Goal: Task Accomplishment & Management: Use online tool/utility

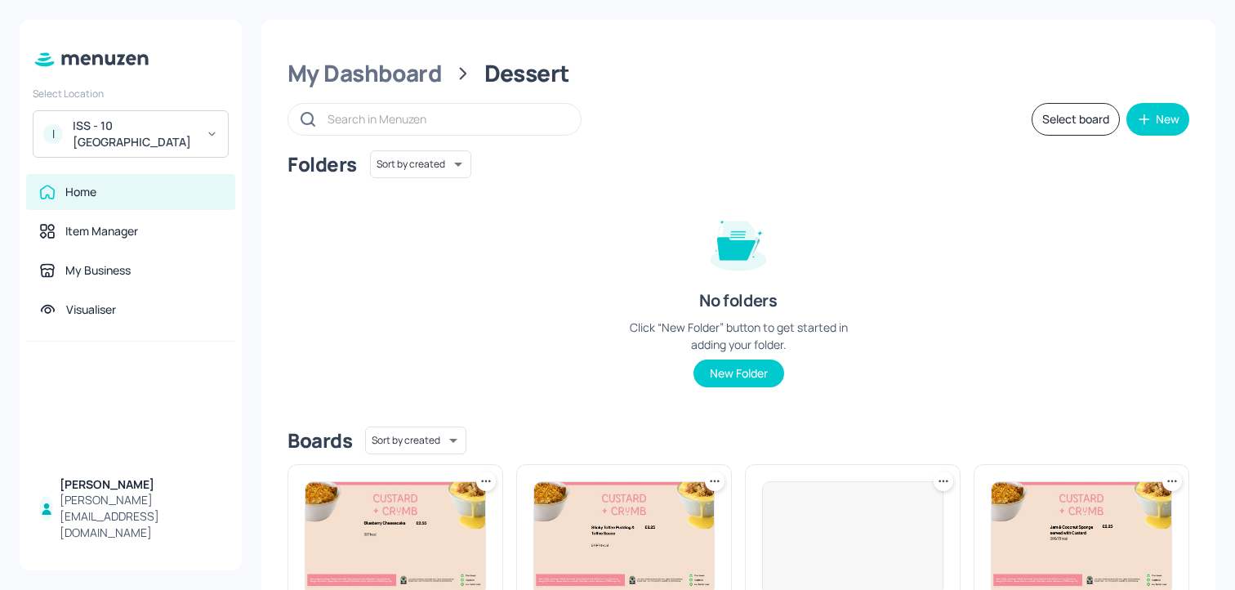
click at [164, 140] on div "ISS - 10 South Collonade" at bounding box center [134, 134] width 123 height 33
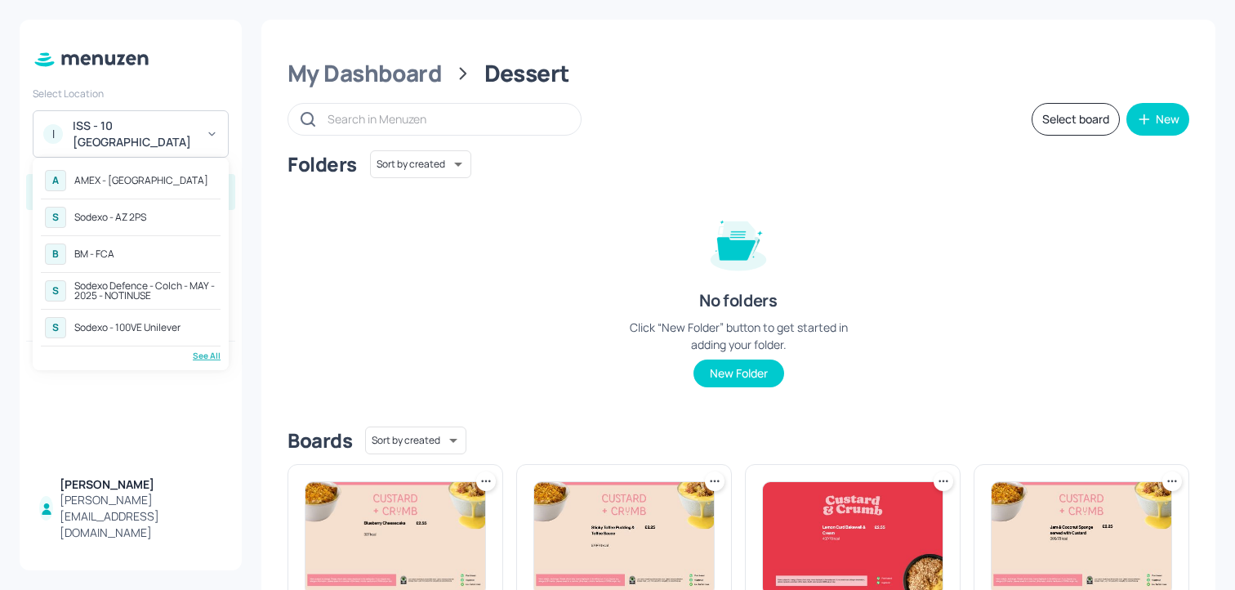
click at [196, 359] on div "See All" at bounding box center [131, 356] width 180 height 12
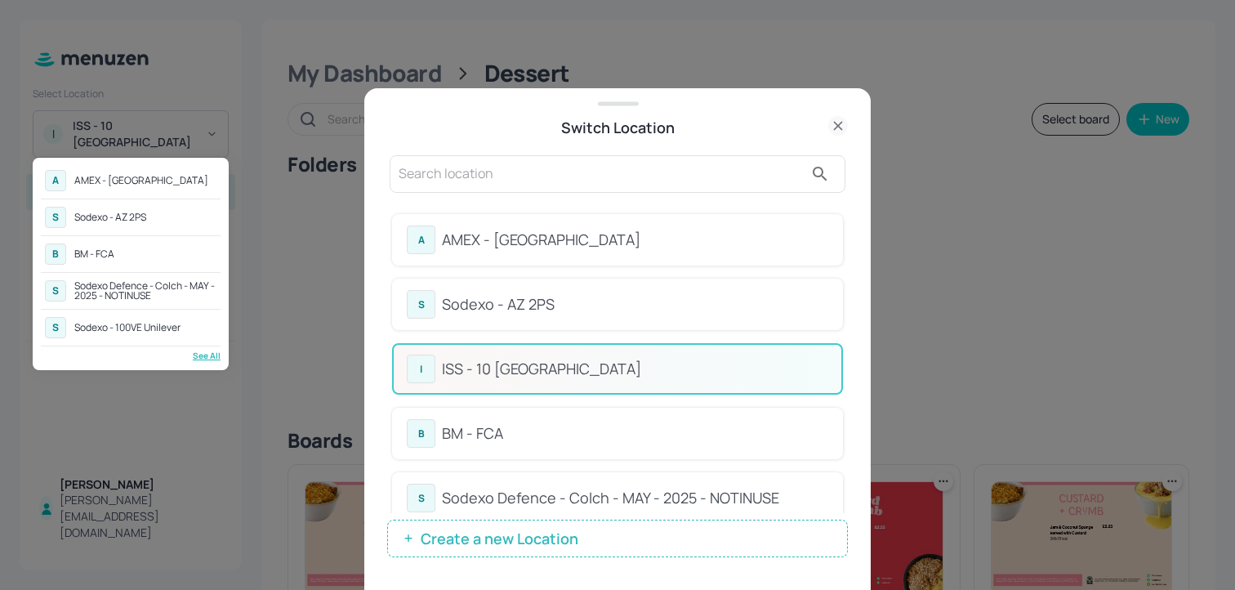
click at [850, 214] on div at bounding box center [617, 295] width 1235 height 590
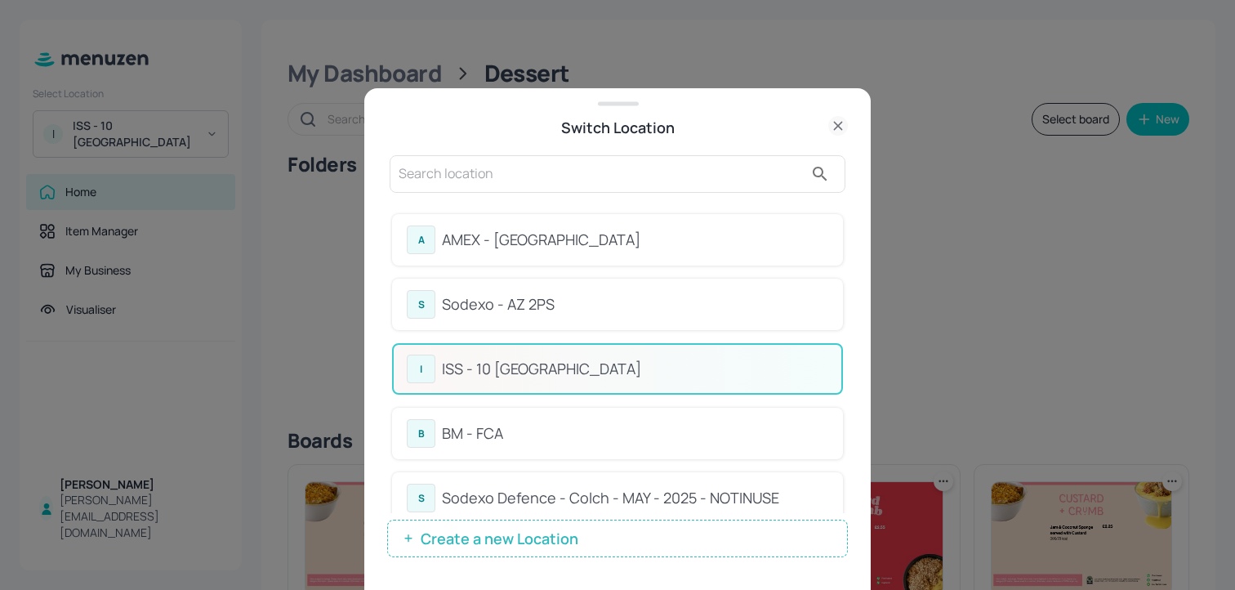
drag, startPoint x: 844, startPoint y: 214, endPoint x: 846, endPoint y: 261, distance: 47.4
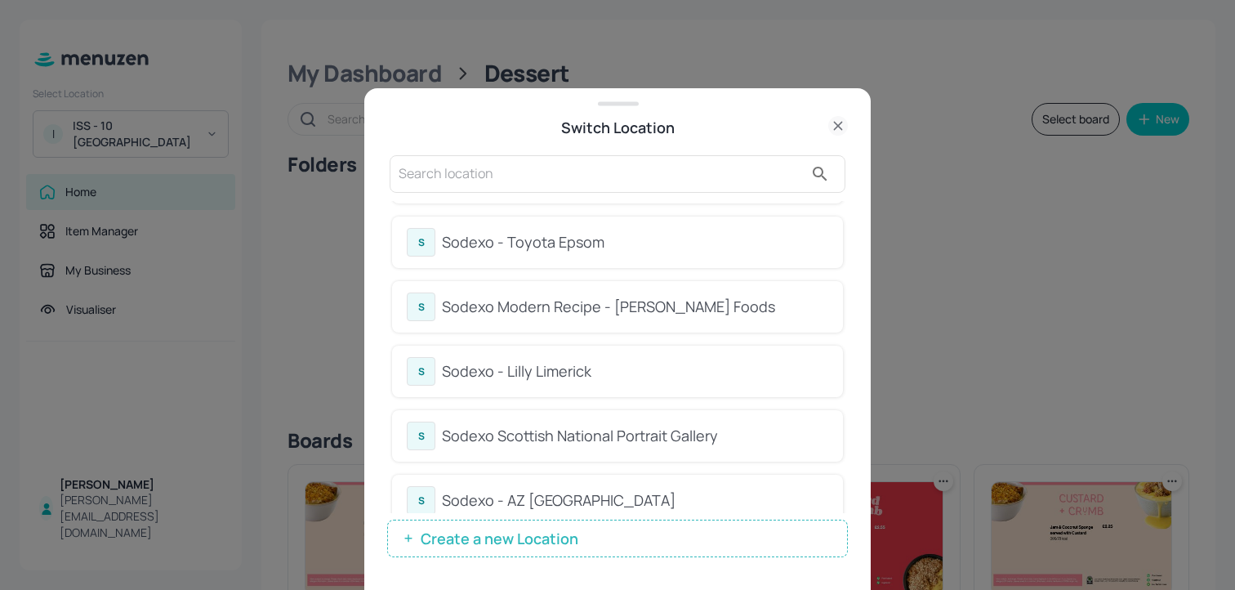
scroll to position [725, 0]
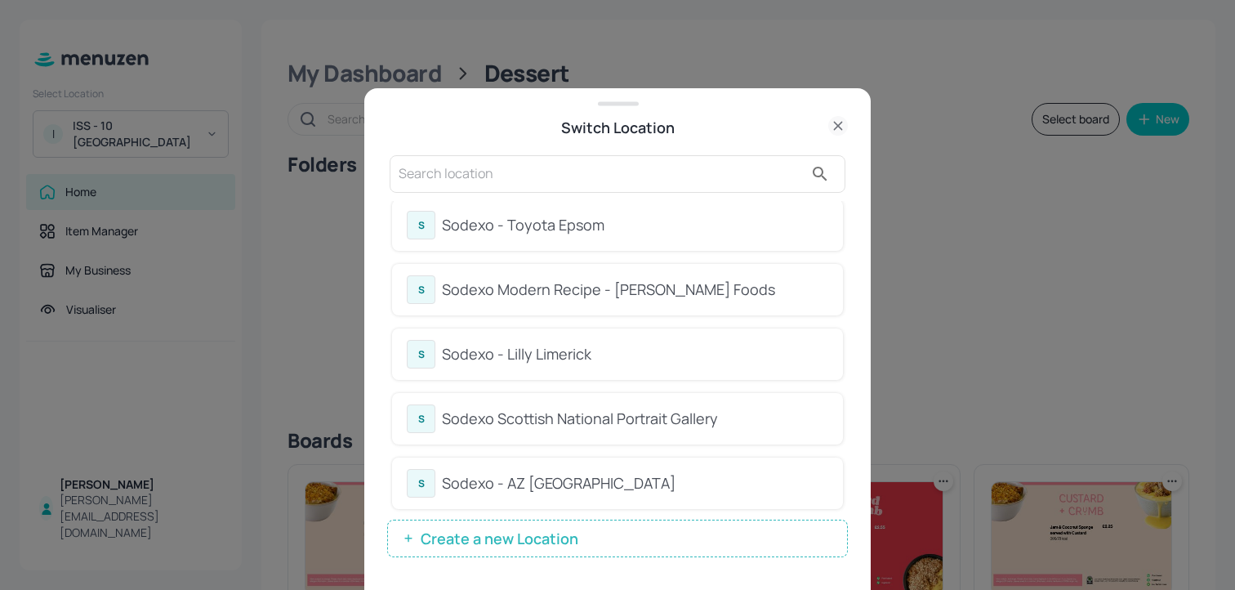
click at [525, 239] on div "S Sodexo - Toyota Epsom" at bounding box center [618, 225] width 422 height 29
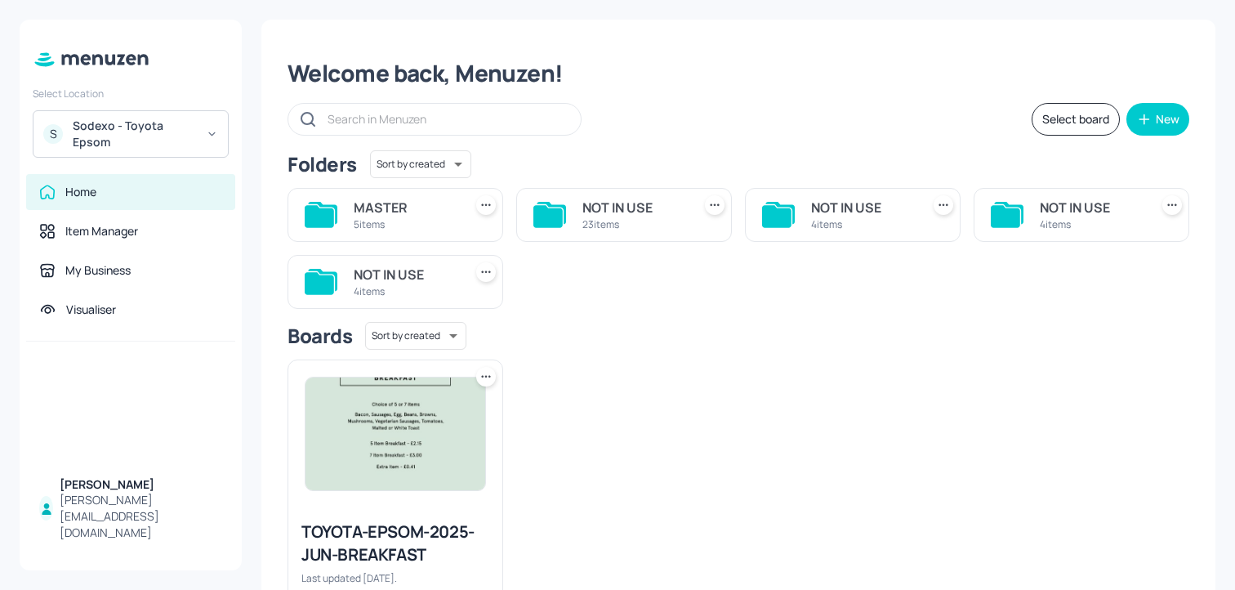
click at [437, 216] on div "MASTER" at bounding box center [405, 208] width 103 height 20
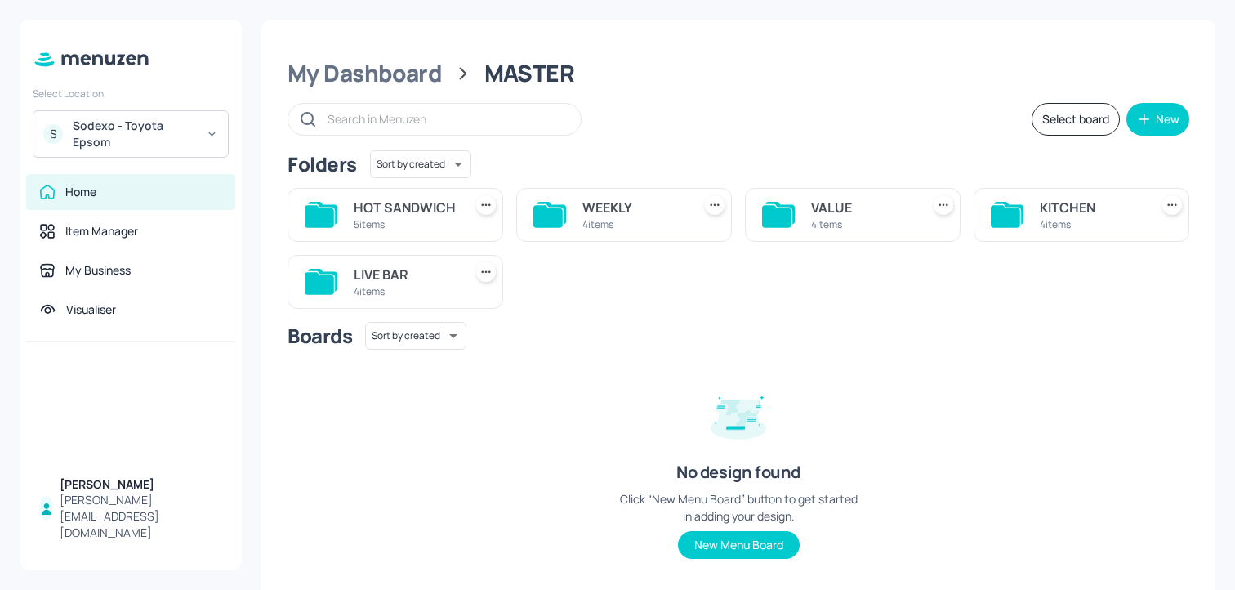
click at [444, 217] on div "5 items" at bounding box center [405, 224] width 103 height 14
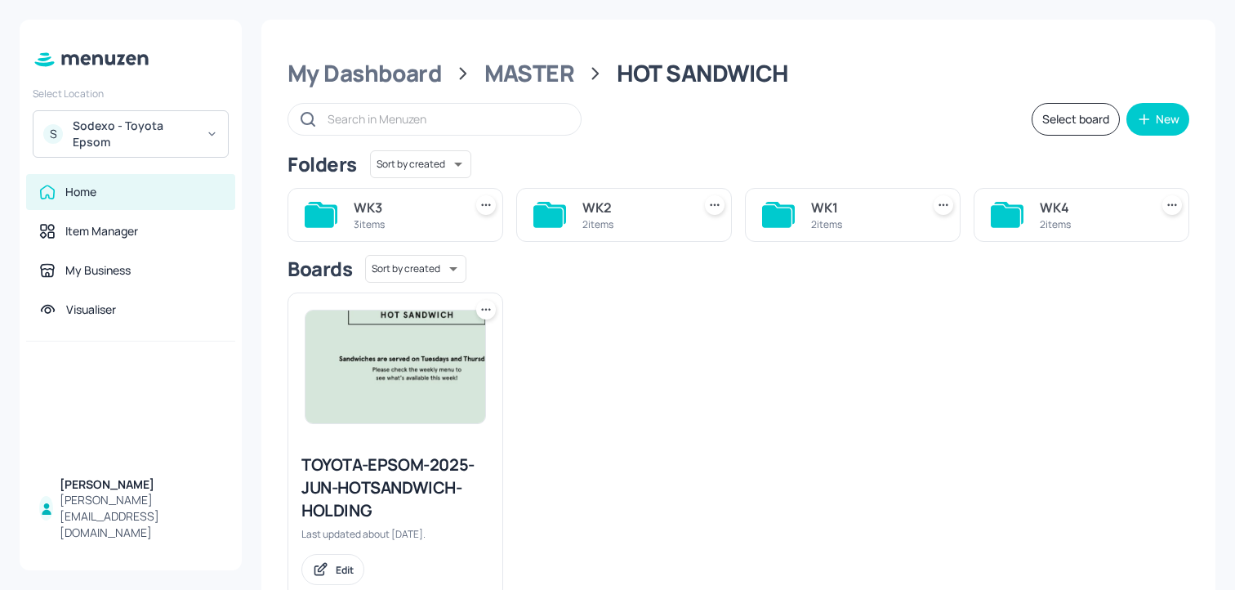
click at [1072, 207] on div "WK4" at bounding box center [1091, 208] width 103 height 20
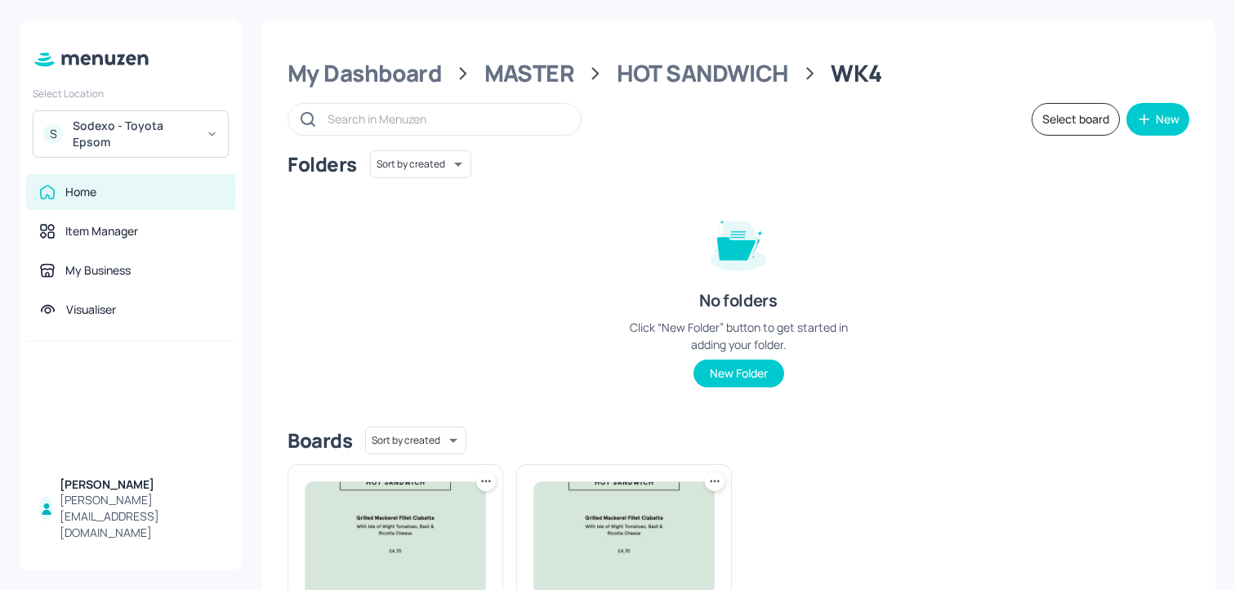
scroll to position [220, 0]
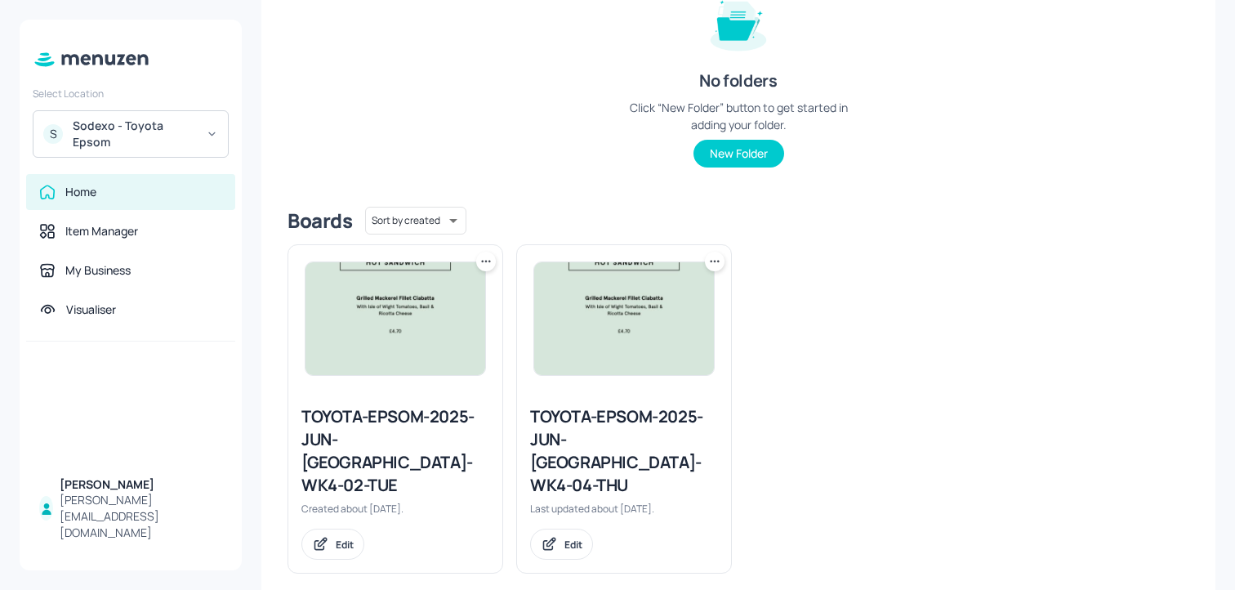
click at [487, 266] on icon at bounding box center [486, 261] width 16 height 16
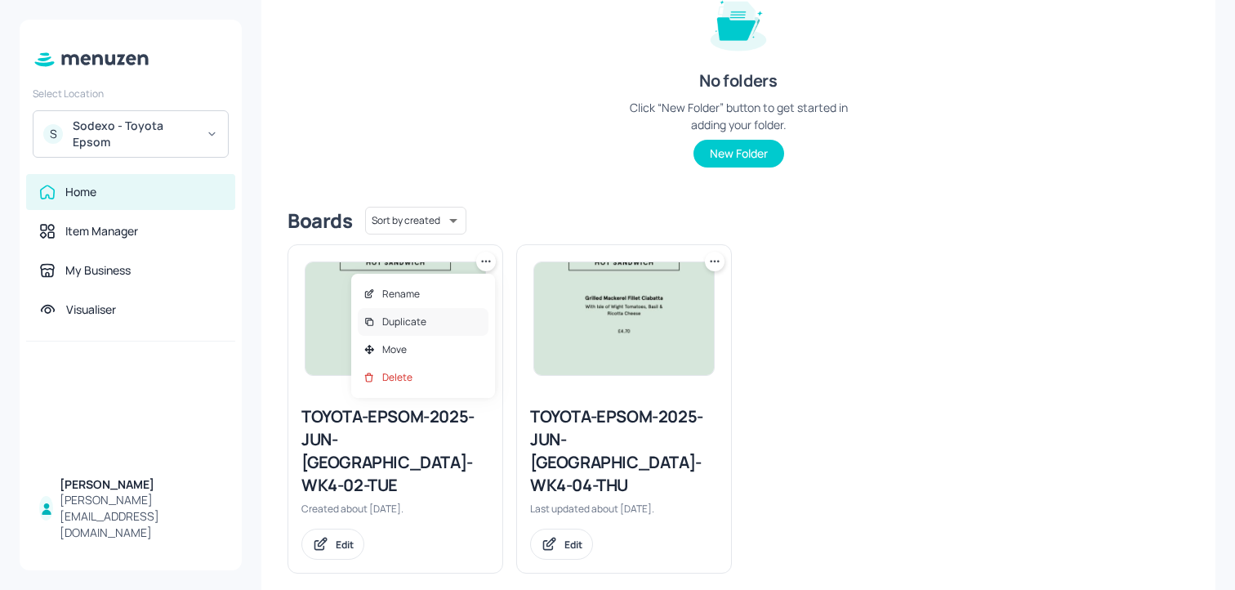
click at [450, 317] on div "Duplicate" at bounding box center [423, 322] width 131 height 28
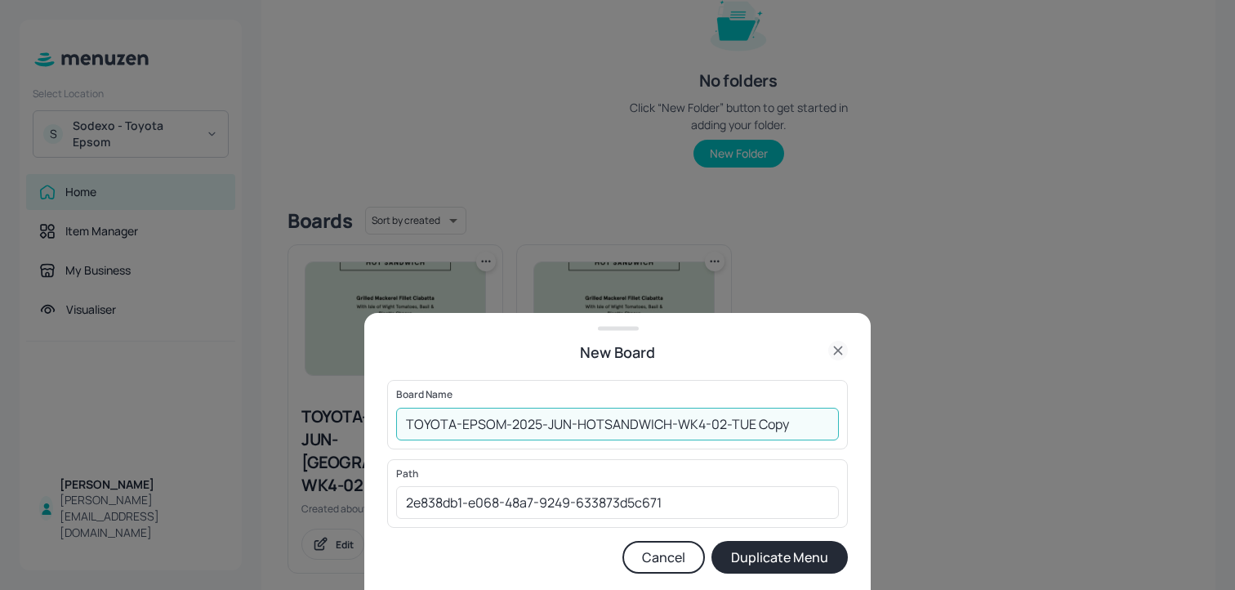
click at [403, 420] on input "TOYOTA-EPSOM-2025-JUN-HOTSANDWICH-WK4-02-TUE Copy" at bounding box center [617, 424] width 443 height 33
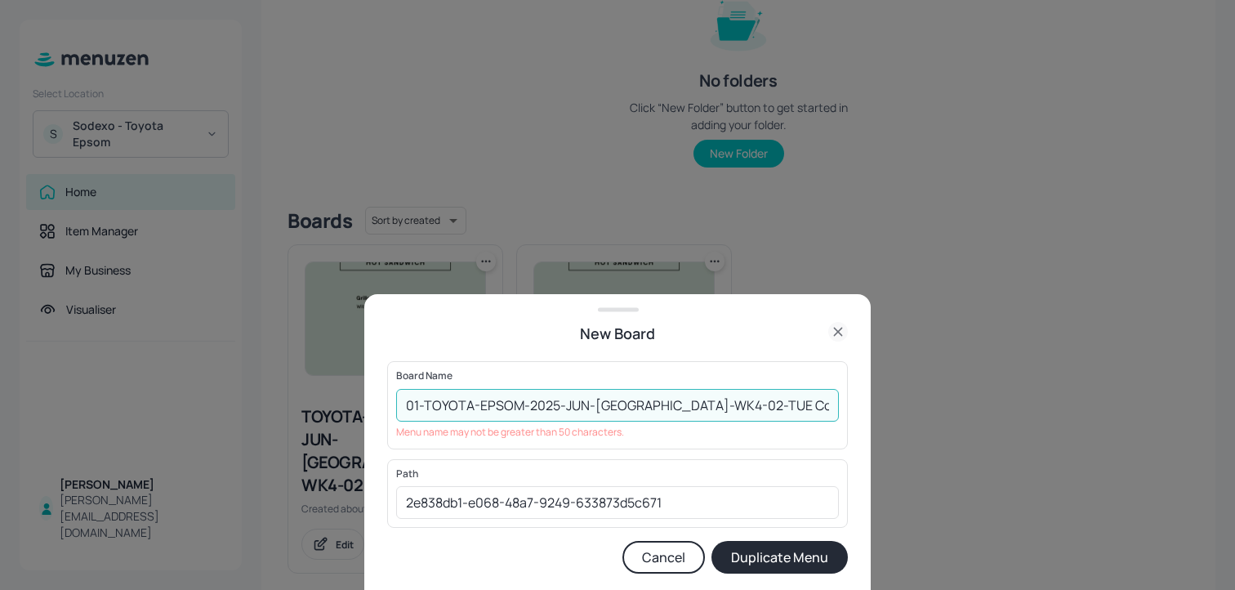
click at [784, 417] on input "01-TOYOTA-EPSOM-2025-JUN-HOTSANDWICH-WK4-02-TUE Copy" at bounding box center [617, 405] width 443 height 33
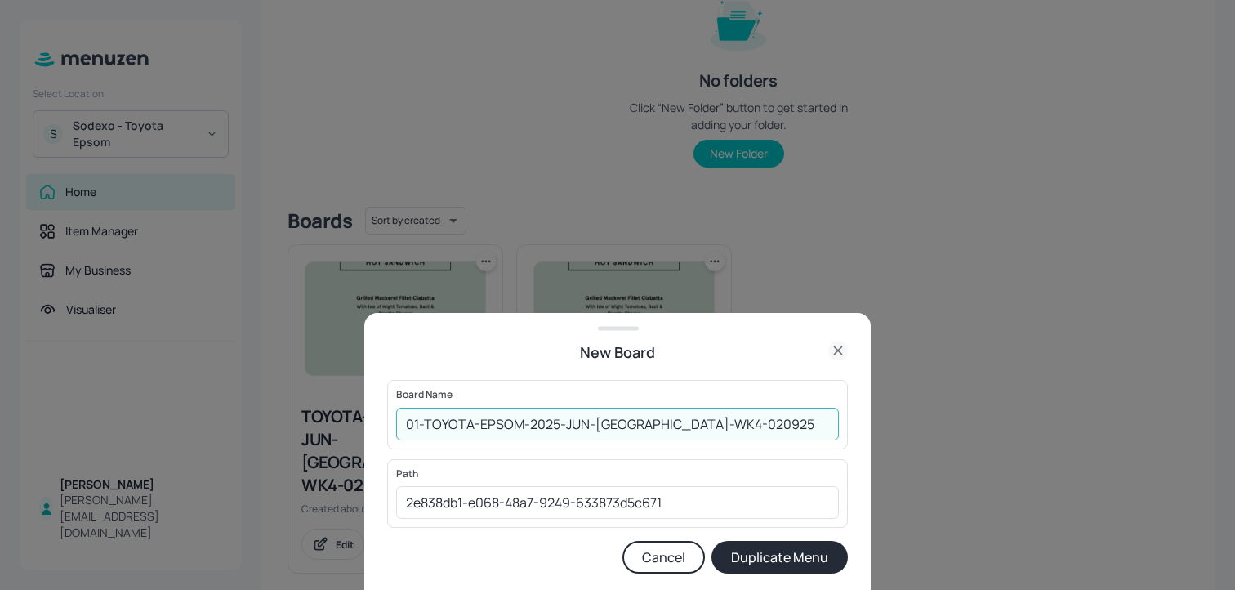
click at [424, 426] on input "01-TOYOTA-EPSOM-2025-JUN-HOTSANDWICH-WK4-020925" at bounding box center [617, 424] width 443 height 33
type input "01ED-TOYOTA-EPSOM-2025-JUN-[GEOGRAPHIC_DATA]-WK4-020925"
click at [712, 541] on button "Duplicate Menu" at bounding box center [780, 557] width 136 height 33
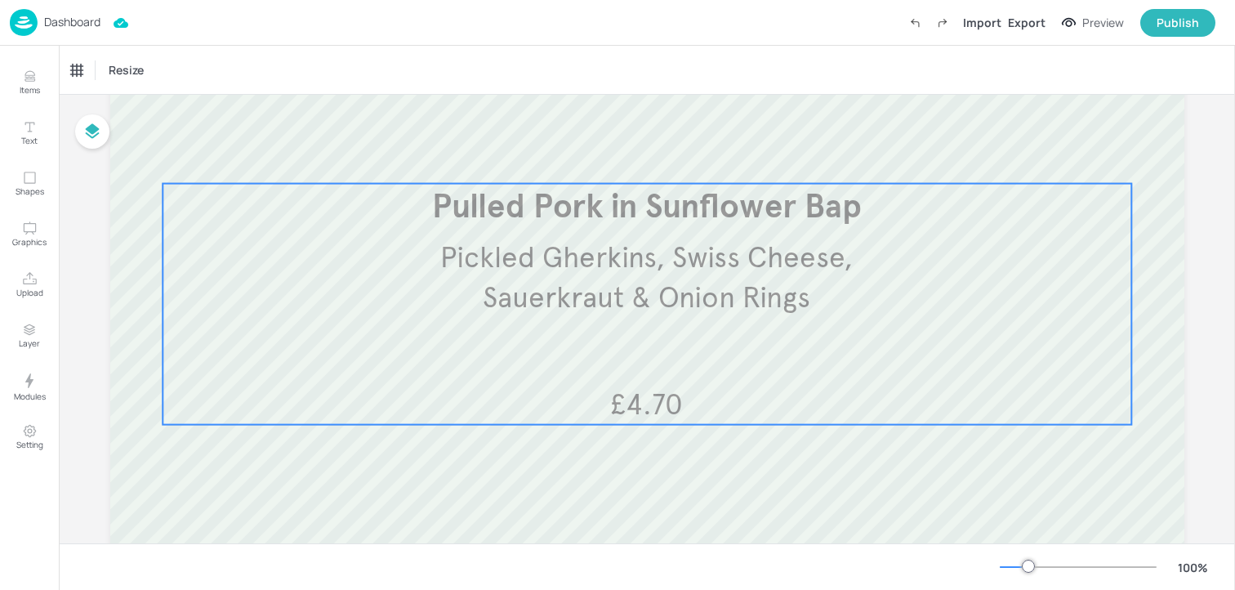
scroll to position [288, 0]
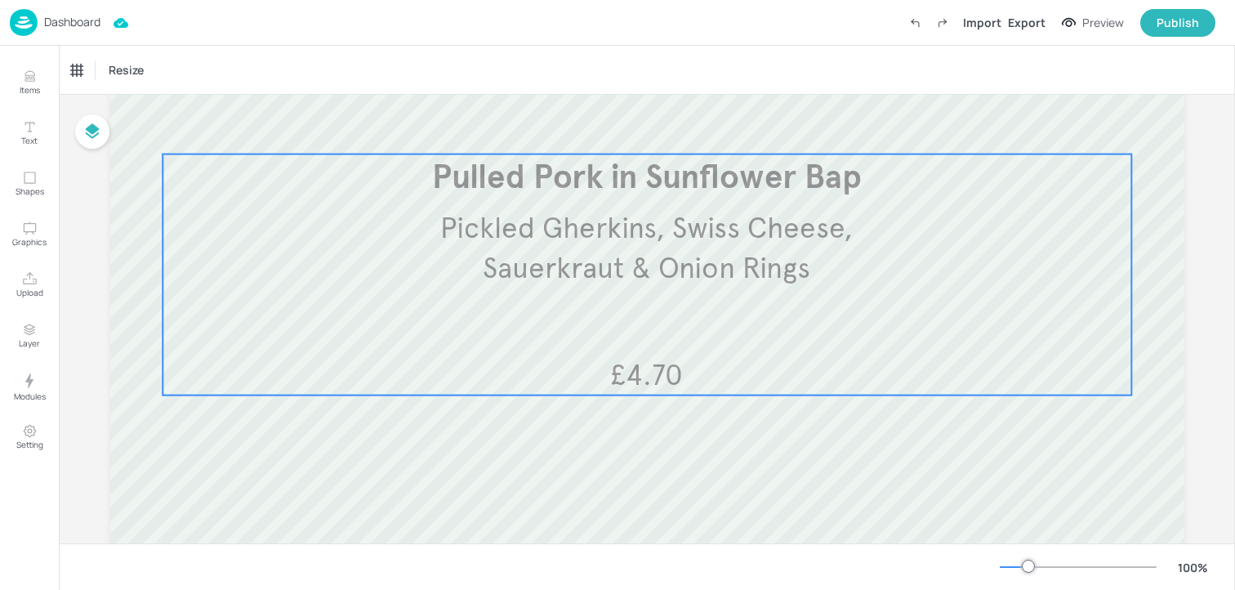
click at [556, 266] on span "Pickled Gherkins, Swiss Cheese, Sauerkraut & Onion Rings" at bounding box center [646, 248] width 413 height 76
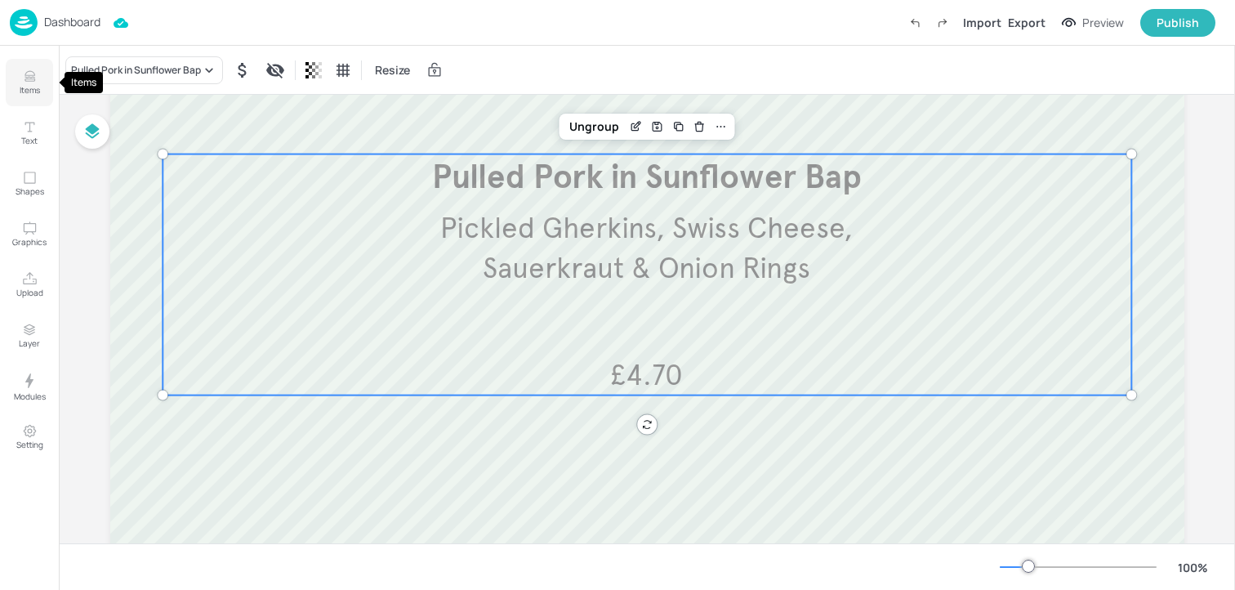
click at [29, 91] on p "Items" at bounding box center [30, 89] width 20 height 11
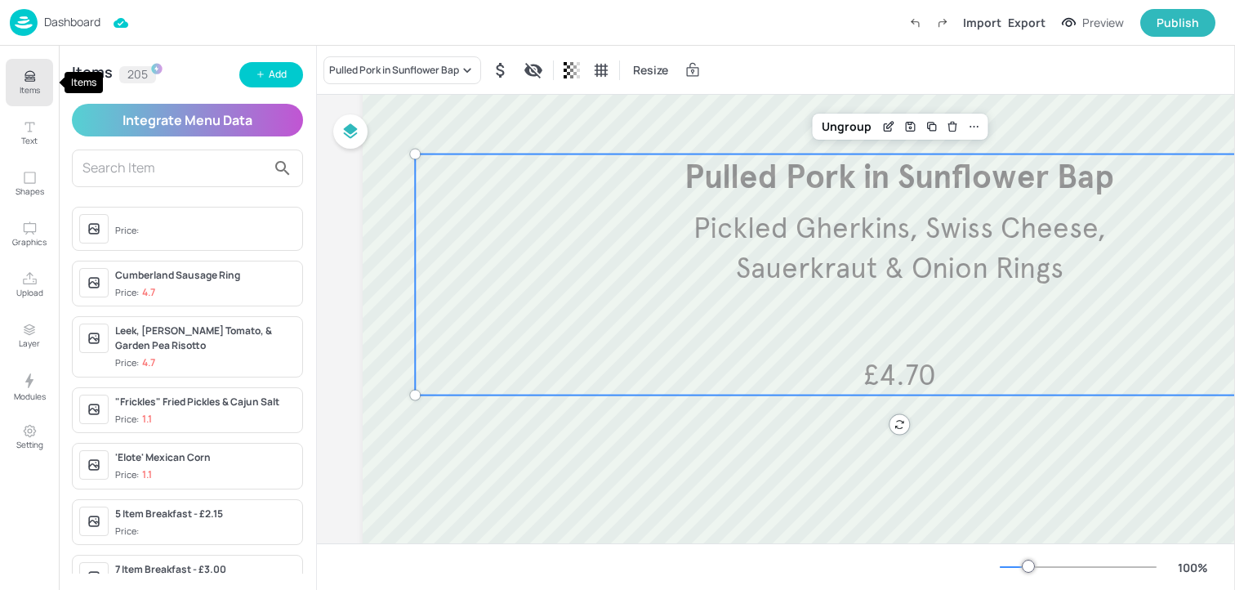
click at [43, 83] on button "Items" at bounding box center [29, 82] width 47 height 47
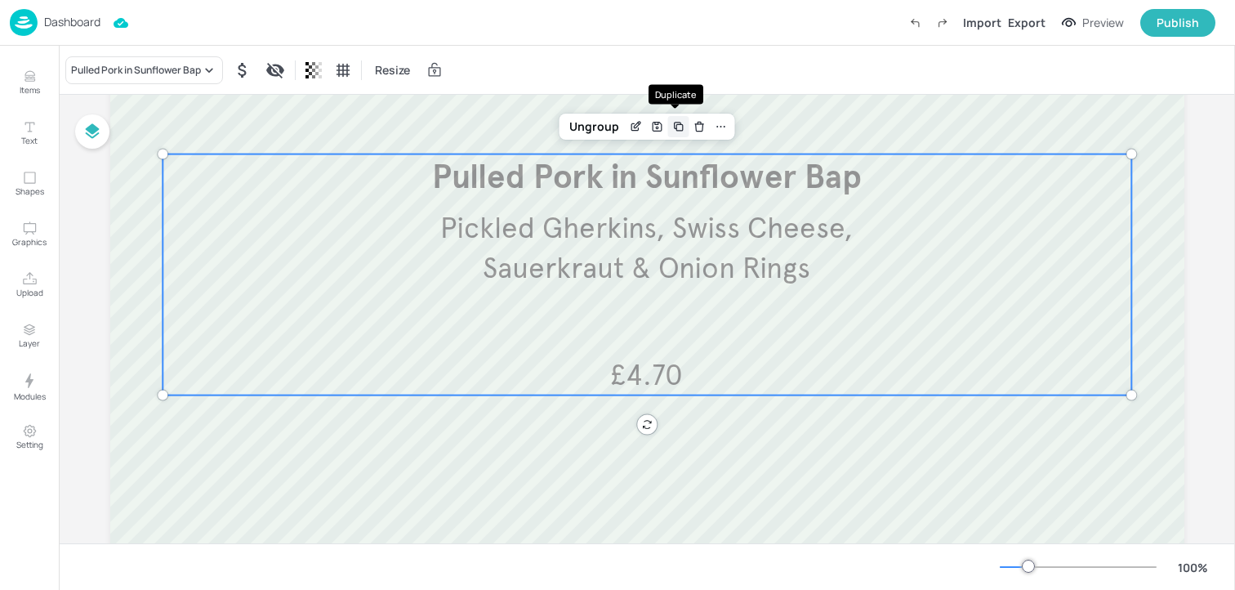
click at [672, 130] on icon "Duplicate" at bounding box center [678, 126] width 13 height 13
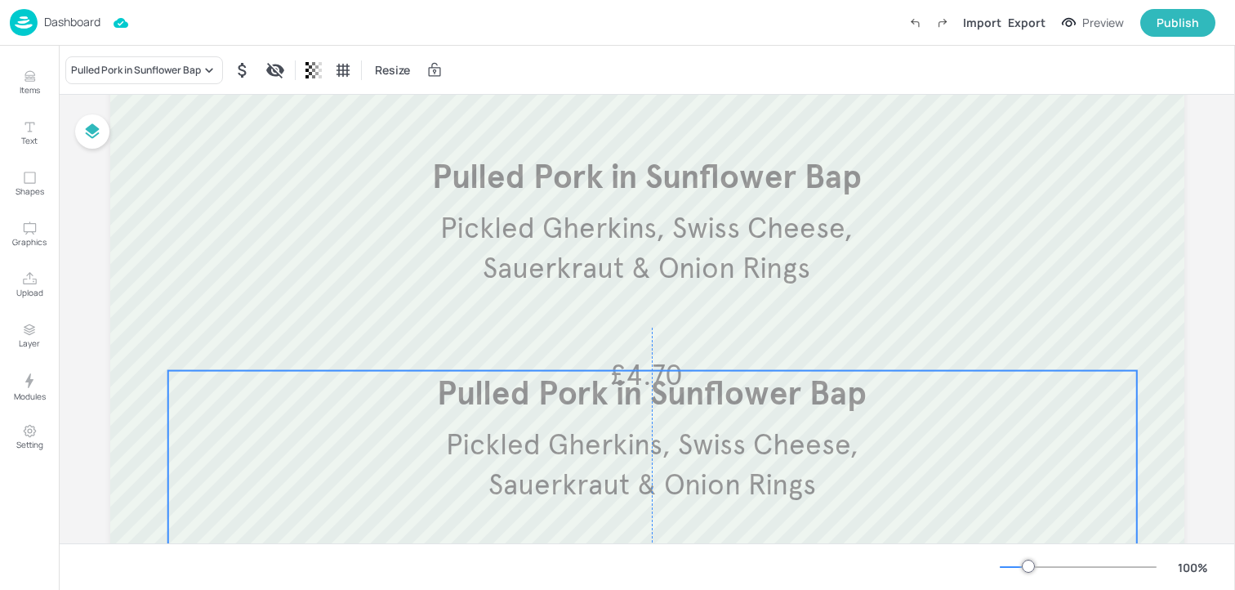
drag, startPoint x: 641, startPoint y: 278, endPoint x: 642, endPoint y: 449, distance: 170.7
click at [642, 445] on p "Pickled Gherkins, Swiss Cheese, Sauerkraut & Onion Rings" at bounding box center [652, 465] width 471 height 80
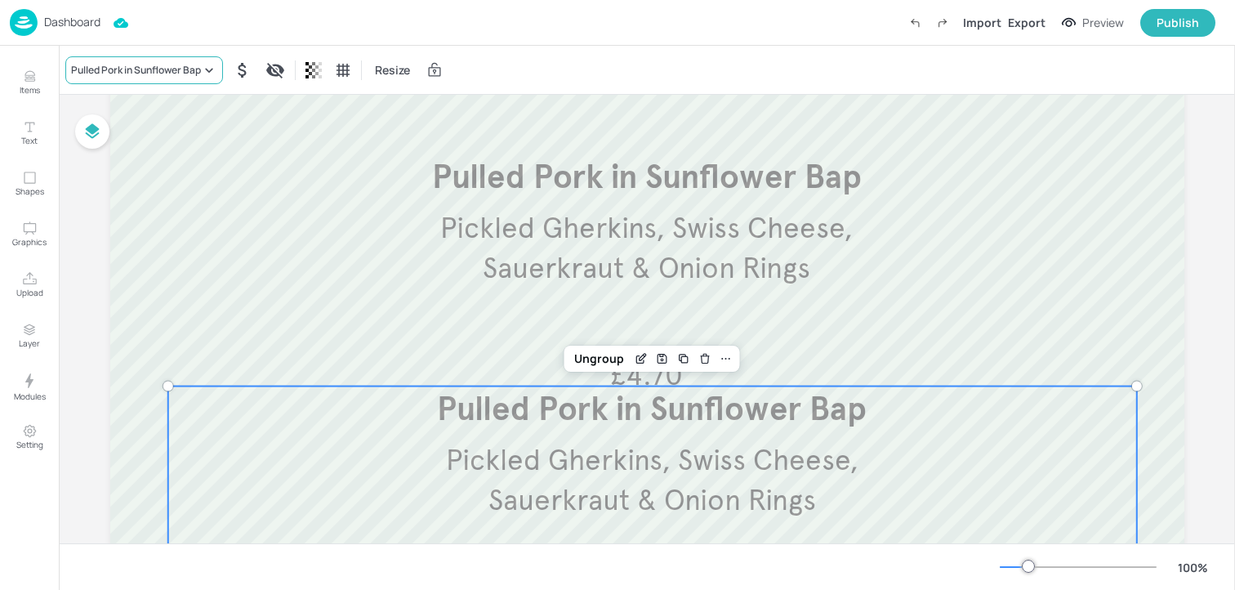
click at [196, 76] on div "Pulled Pork in Sunflower Bap" at bounding box center [136, 70] width 130 height 15
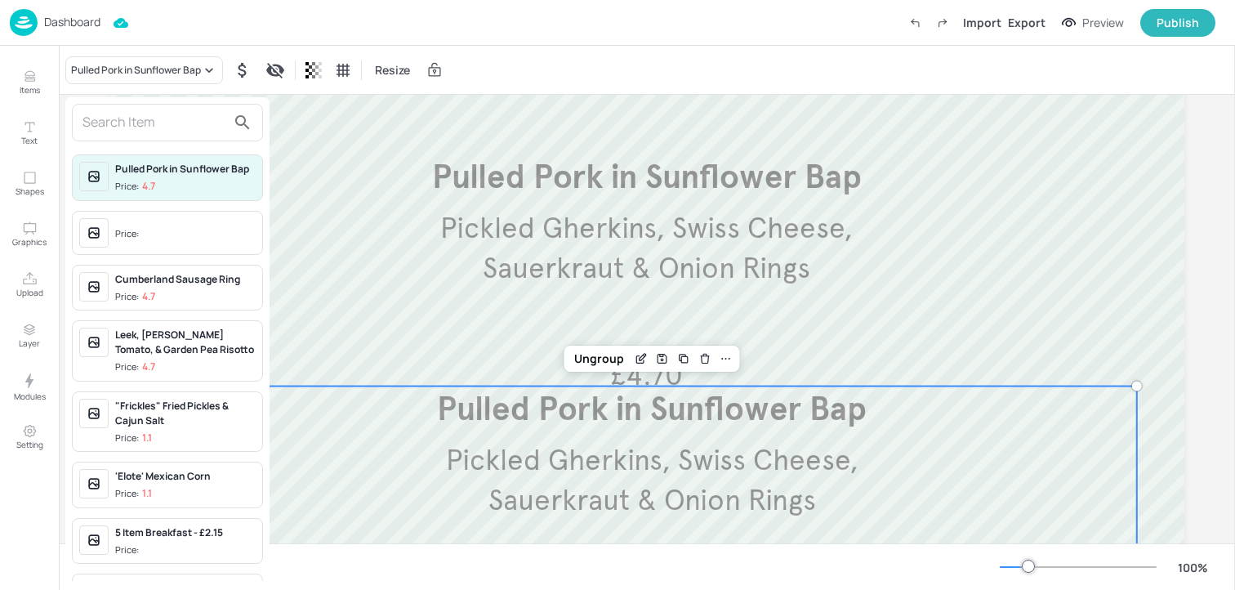
click at [163, 114] on input "text" at bounding box center [155, 122] width 144 height 26
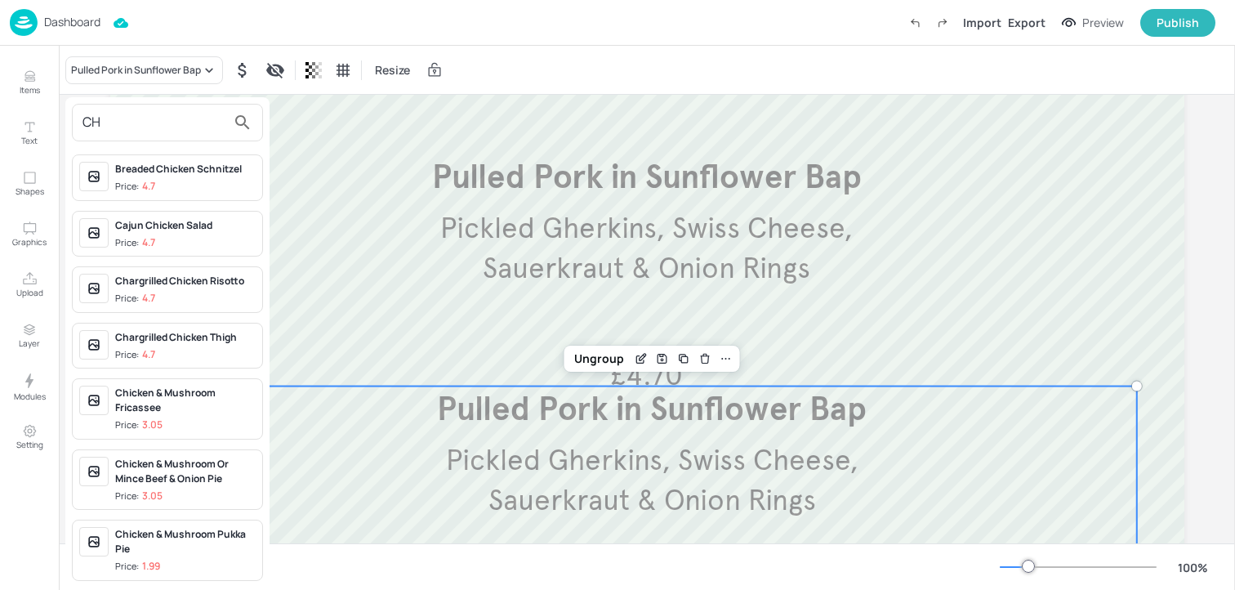
type input "C"
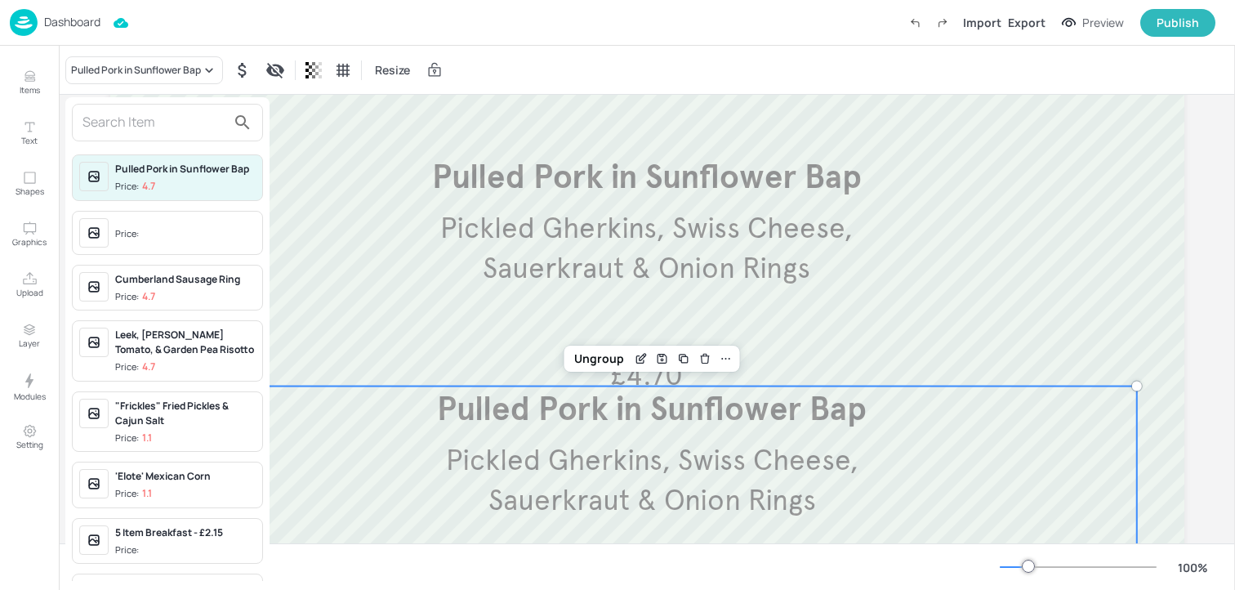
click at [699, 355] on div at bounding box center [617, 295] width 1235 height 590
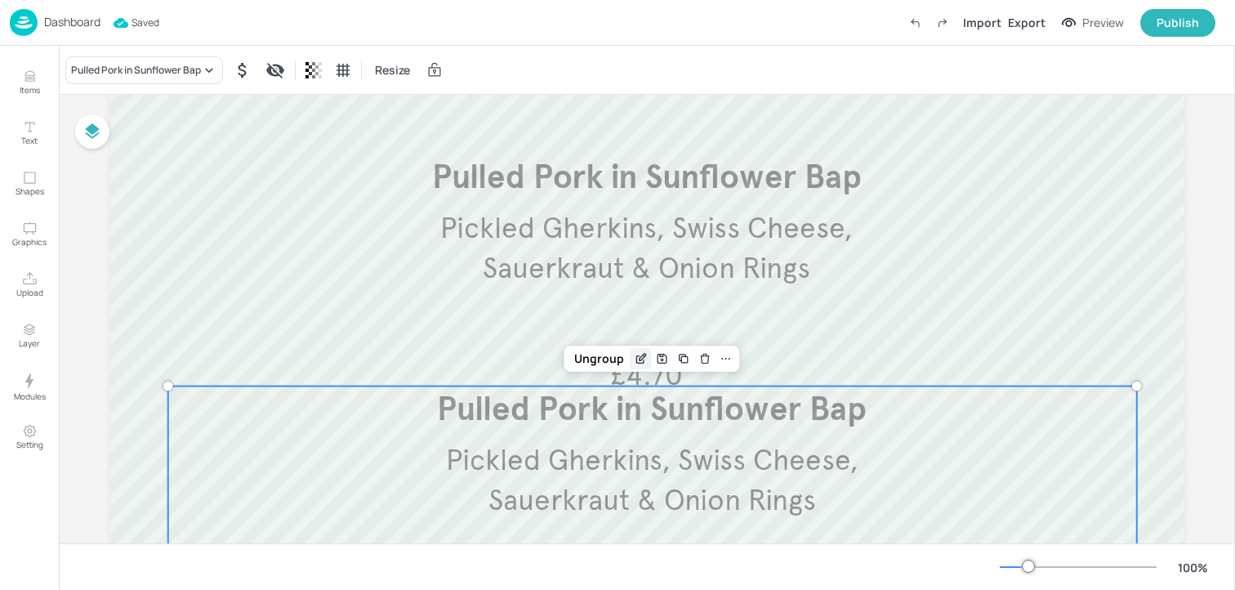
click at [635, 359] on icon "Edit Item" at bounding box center [642, 358] width 14 height 13
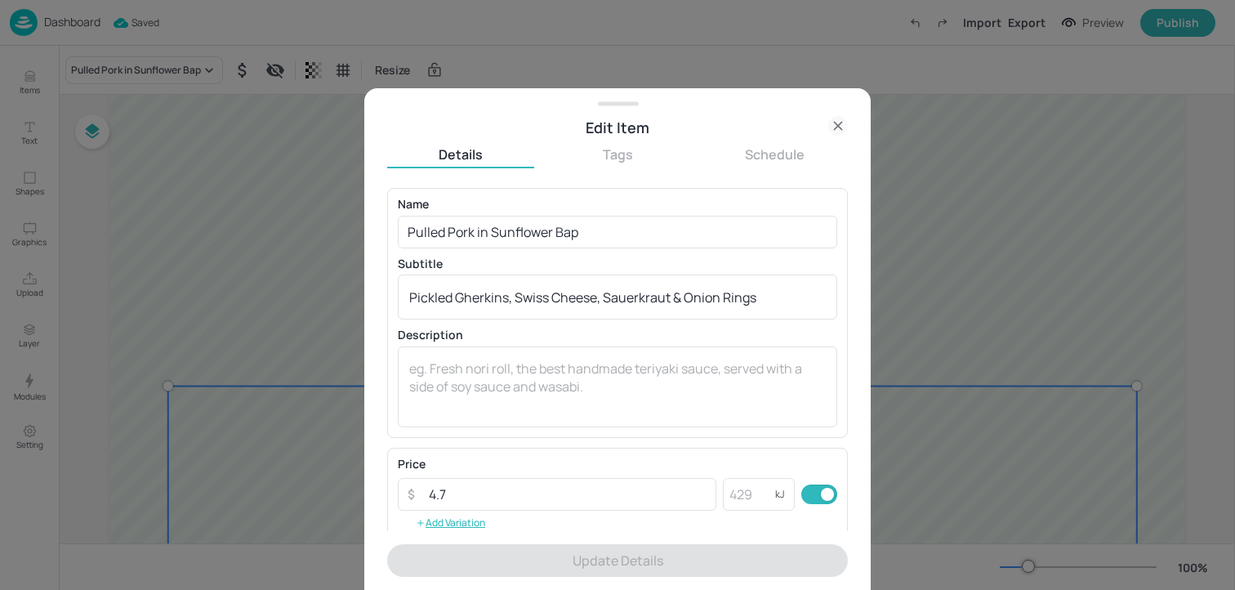
click at [840, 127] on icon at bounding box center [837, 126] width 7 height 7
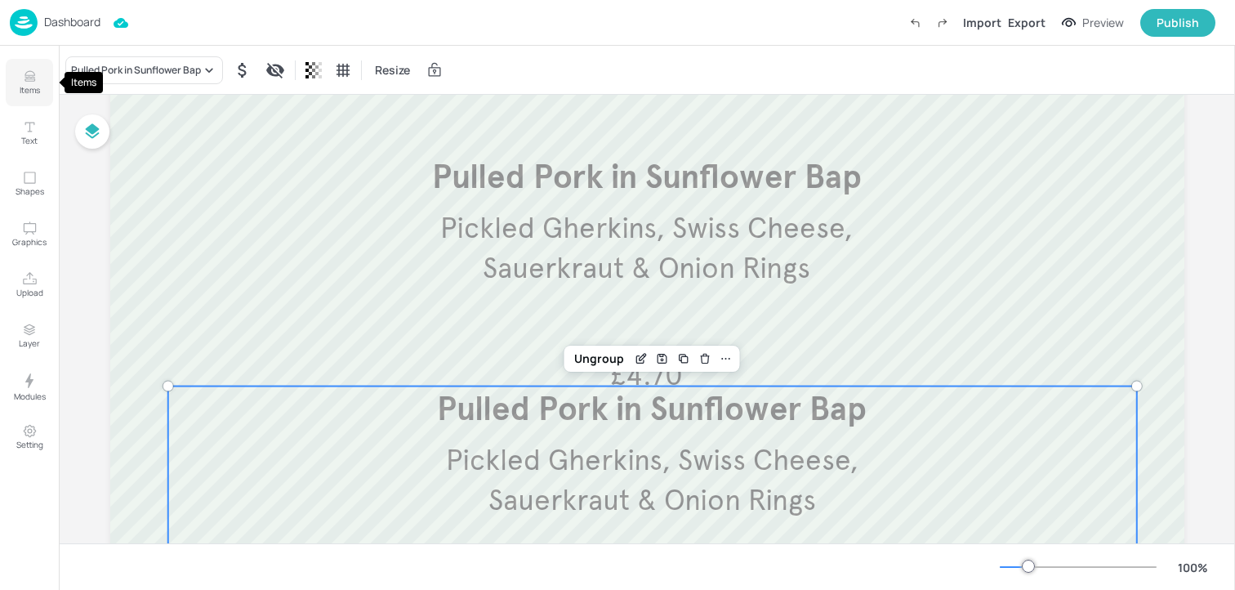
click at [33, 91] on p "Items" at bounding box center [30, 89] width 20 height 11
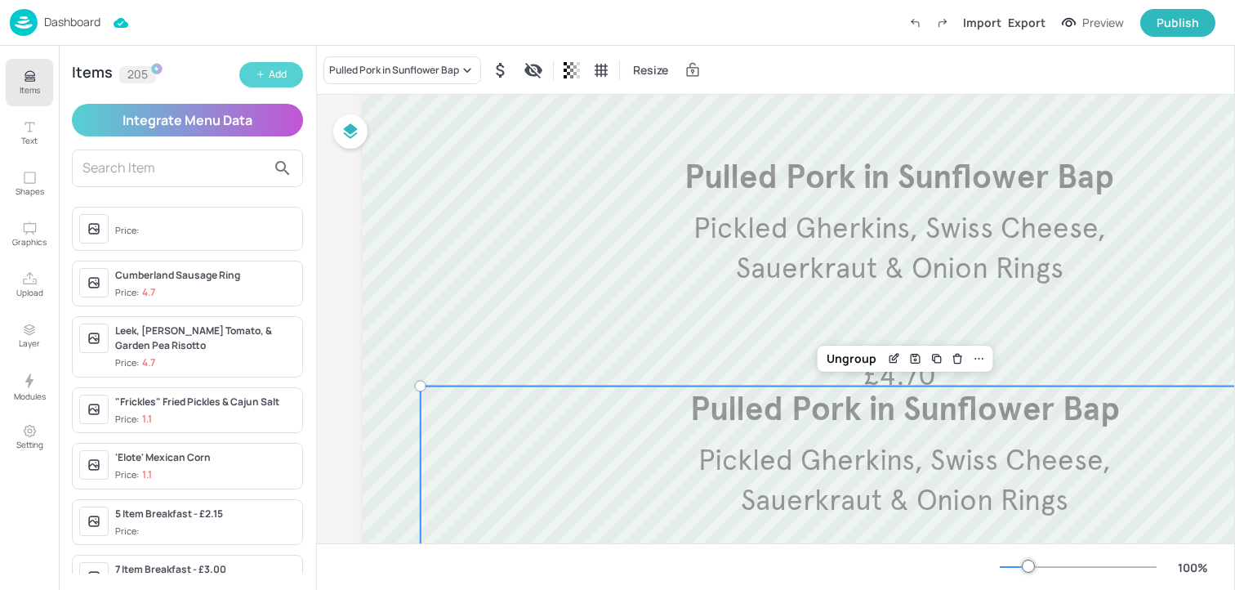
click at [252, 77] on button "Add" at bounding box center [271, 74] width 64 height 25
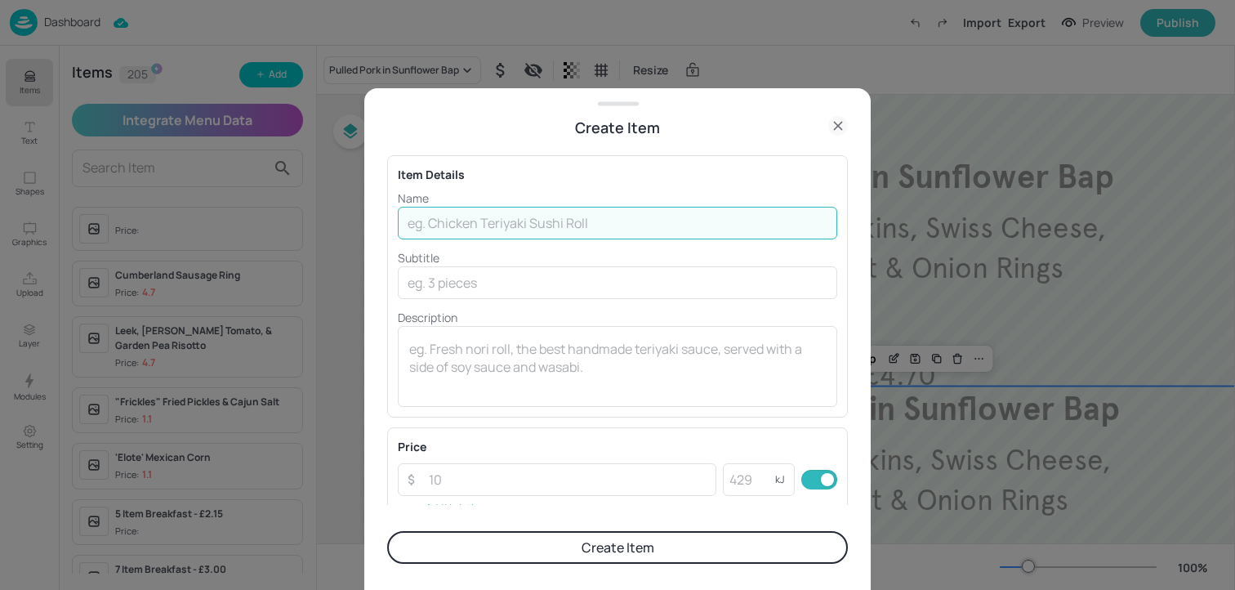
click at [567, 221] on input "text" at bounding box center [618, 223] width 440 height 33
click at [534, 475] on input "number" at bounding box center [567, 479] width 297 height 33
click at [487, 233] on input "Add on: Chips" at bounding box center [618, 223] width 440 height 33
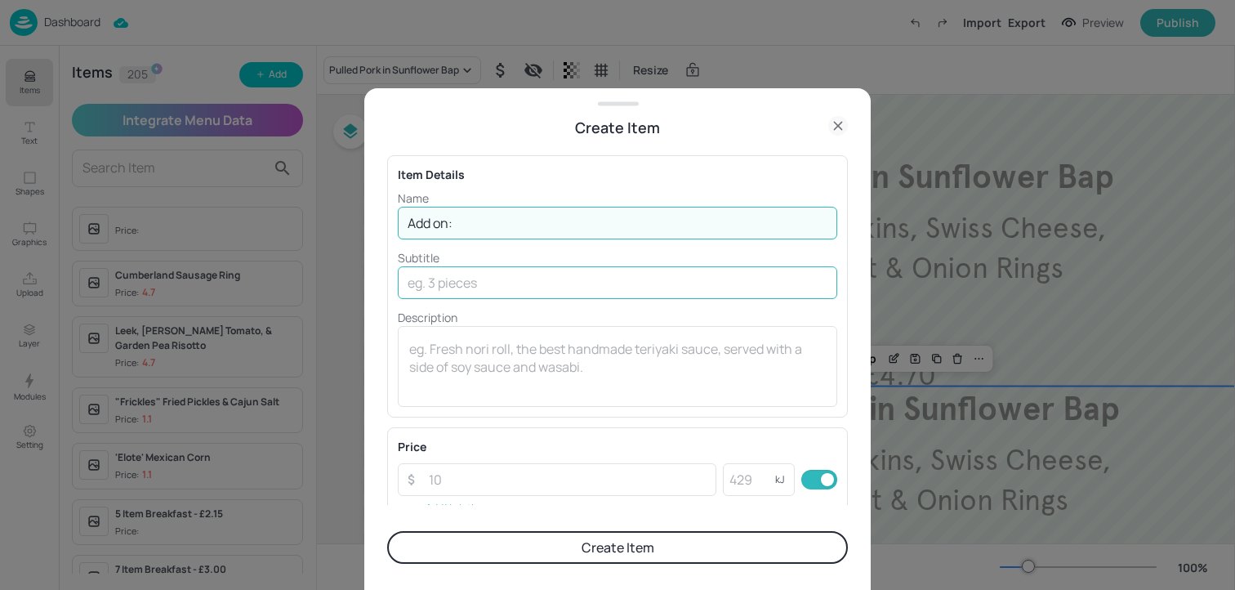
type input "Add on:"
click at [475, 278] on input "text" at bounding box center [618, 282] width 440 height 33
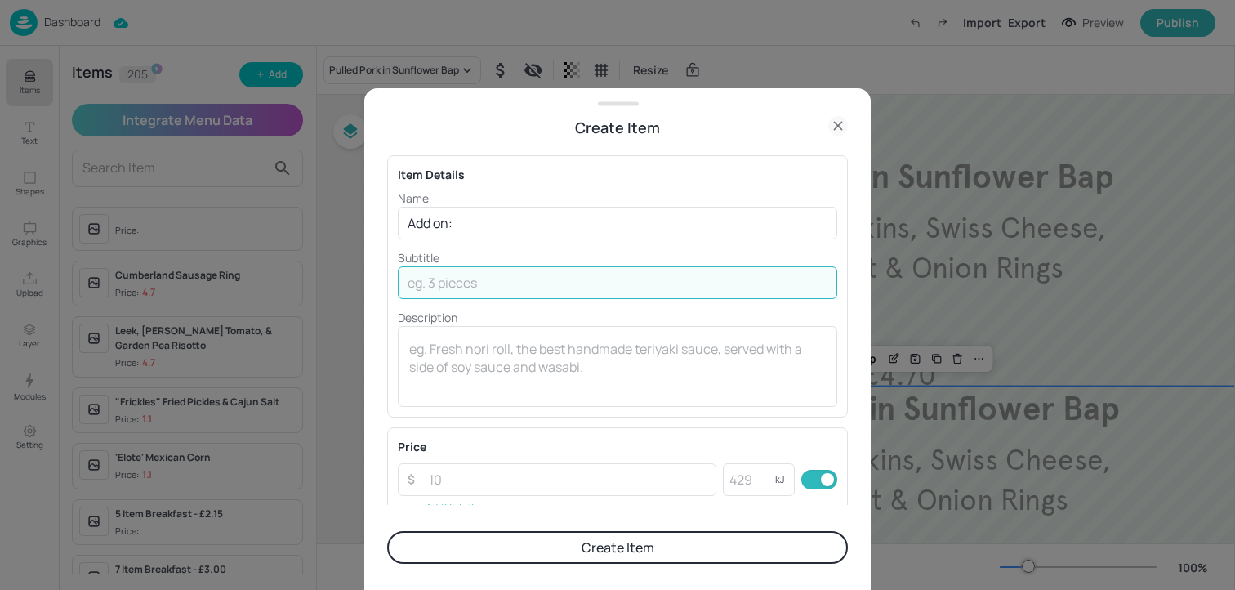
paste input "Chips"
type input "Chips"
click at [433, 484] on input "number" at bounding box center [567, 479] width 297 height 33
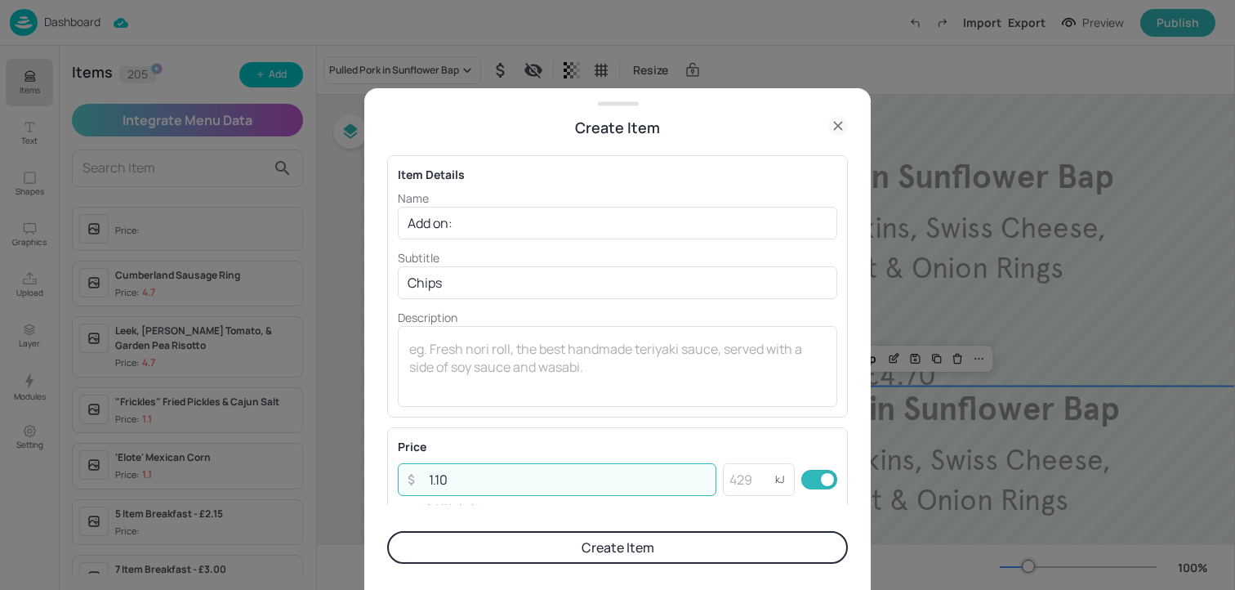
type input "1.10"
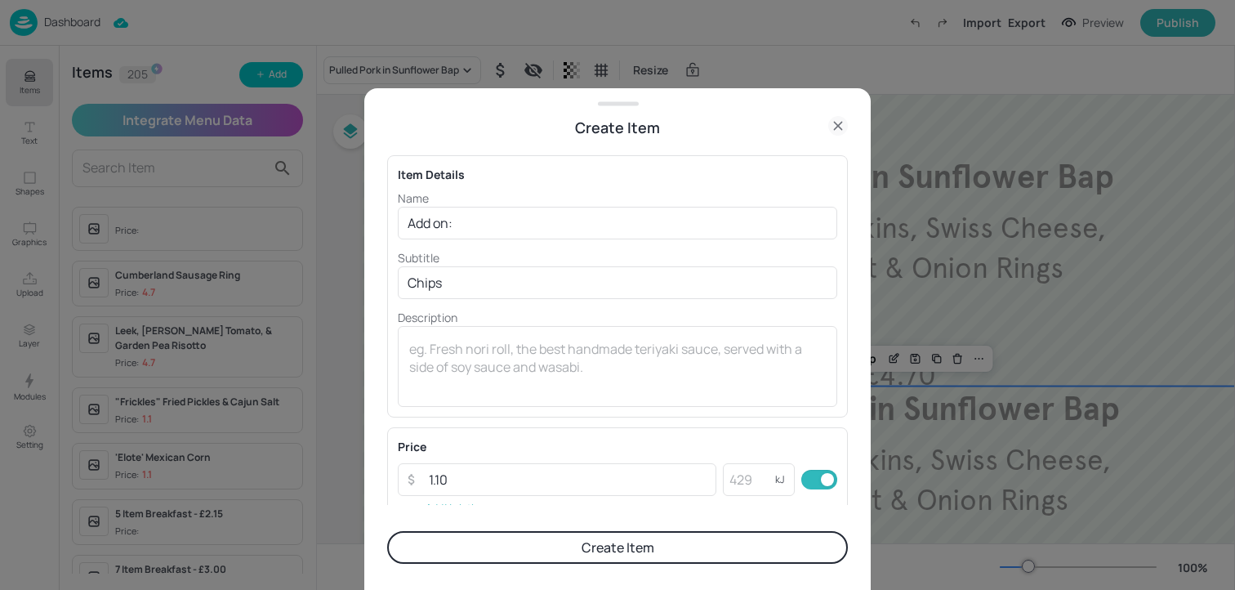
click at [492, 551] on button "Create Item" at bounding box center [617, 547] width 461 height 33
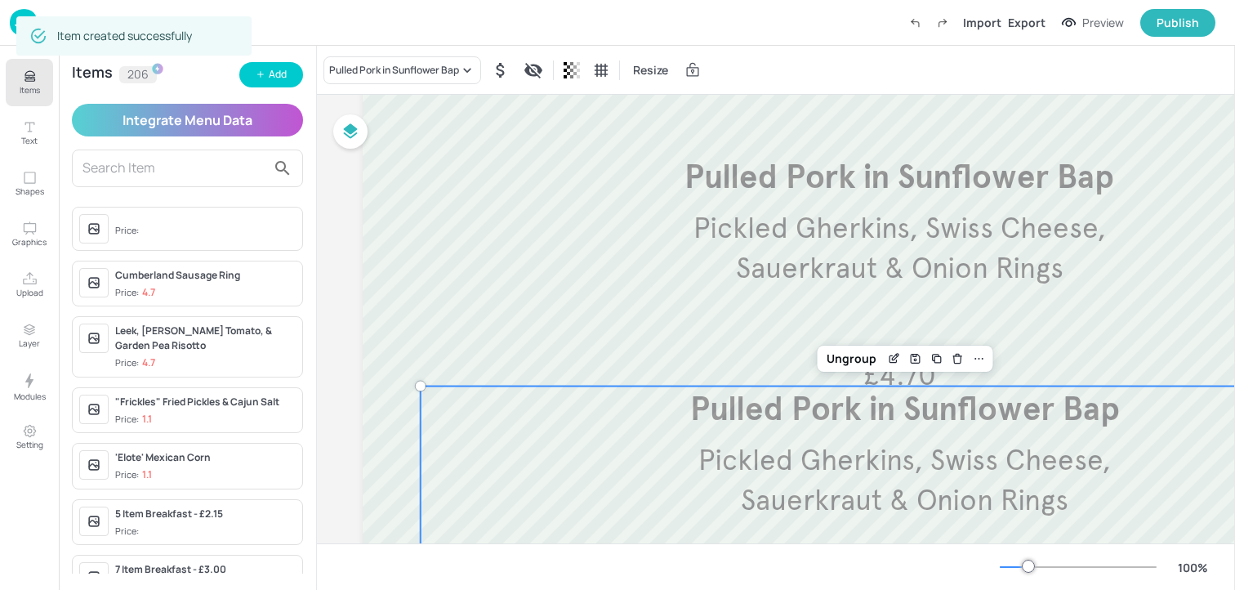
scroll to position [288, 28]
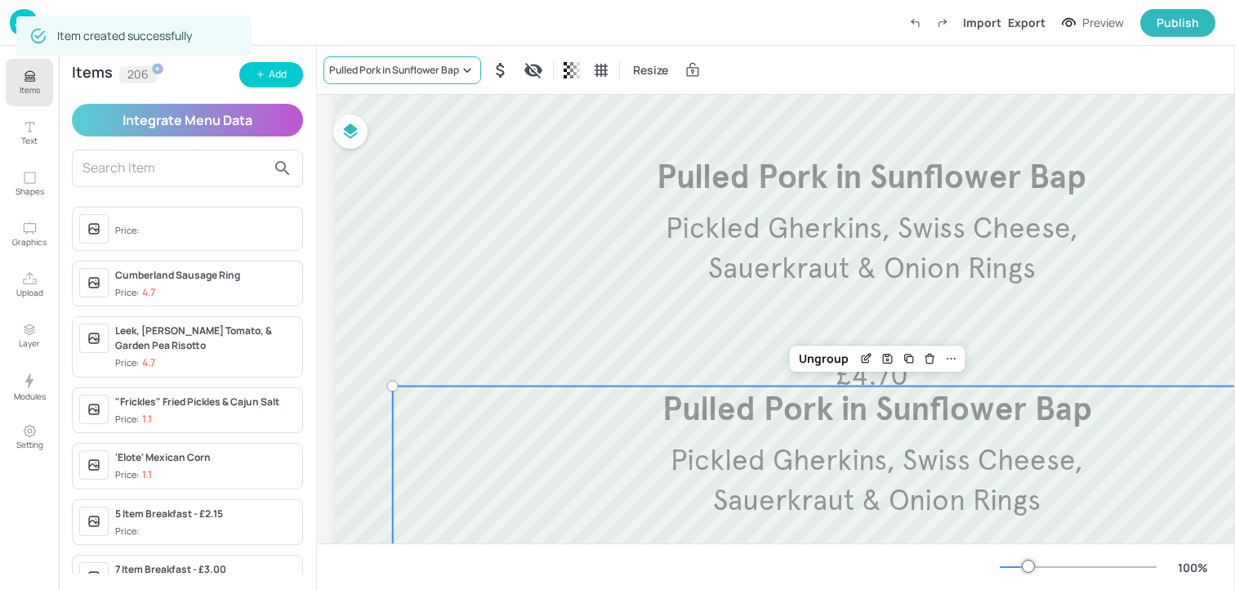
click at [400, 79] on div "Pulled Pork in Sunflower Bap" at bounding box center [403, 70] width 158 height 28
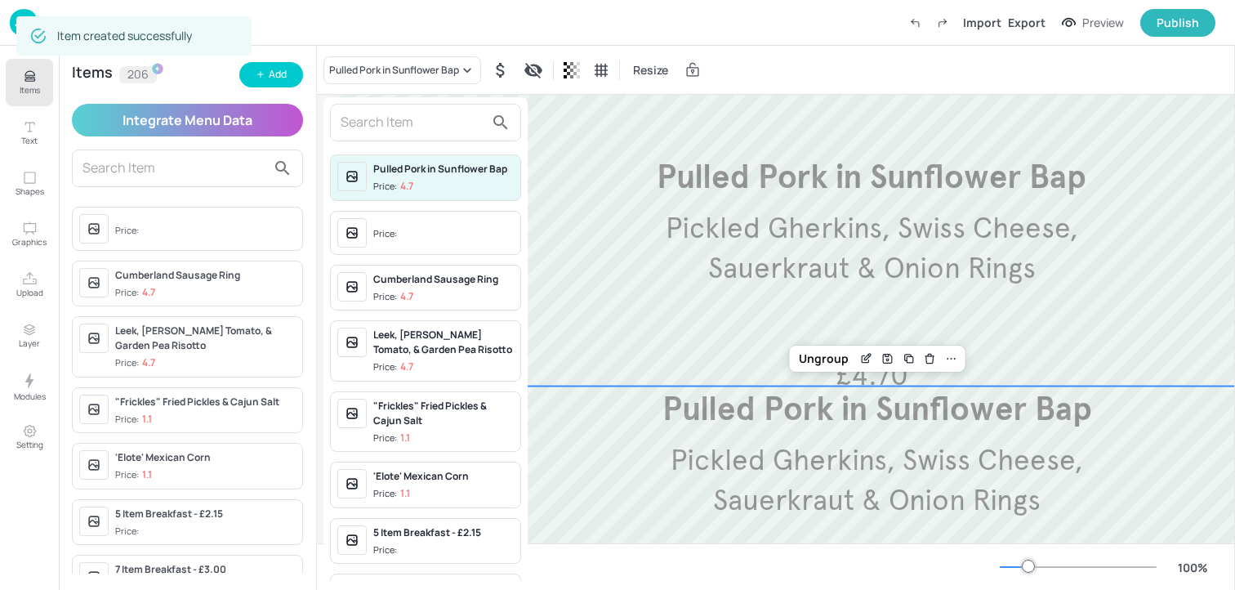
click at [399, 113] on input "text" at bounding box center [413, 122] width 144 height 26
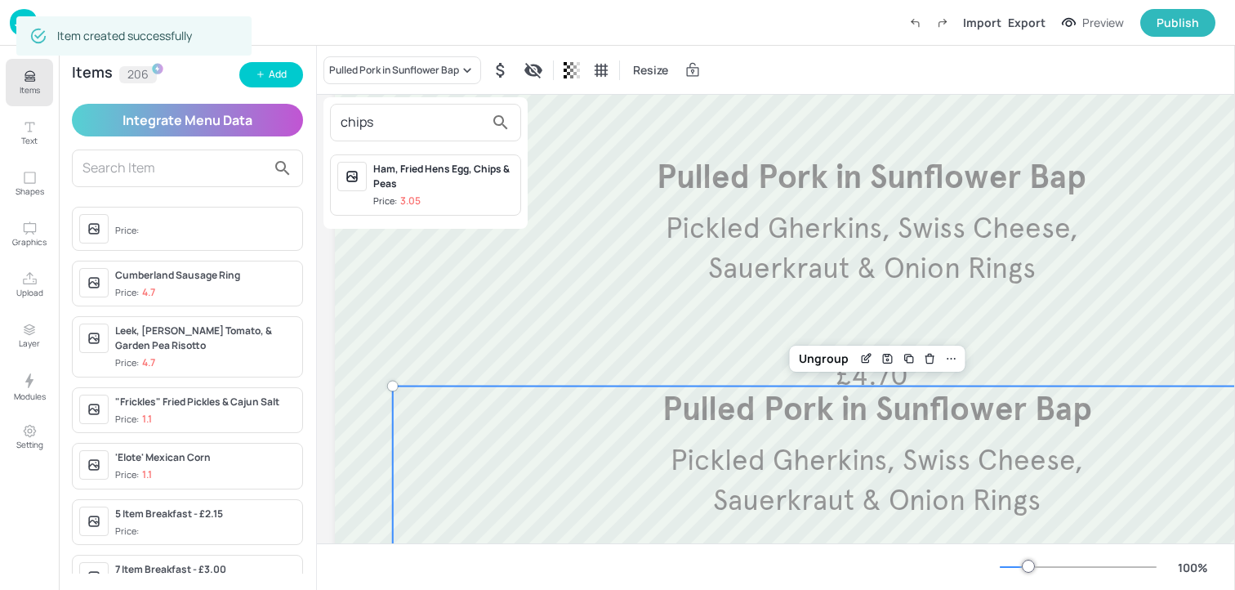
click at [404, 118] on input "chips" at bounding box center [413, 122] width 144 height 26
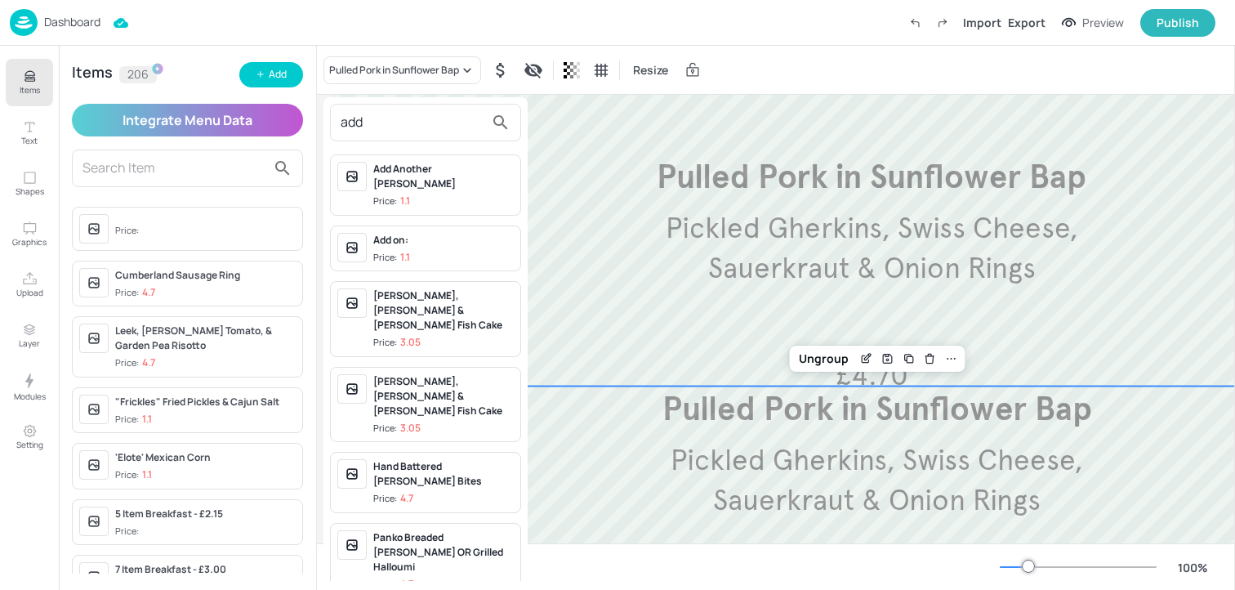
type input "add"
click at [434, 234] on div "Add on: Price: 1.1" at bounding box center [443, 249] width 141 height 32
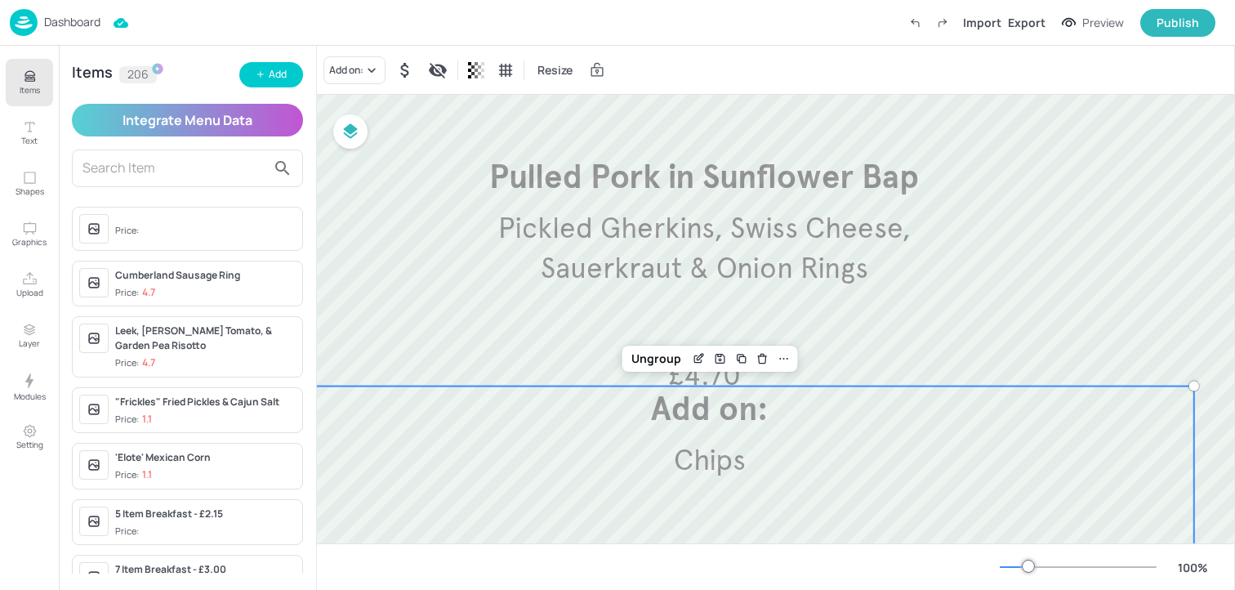
scroll to position [377, 195]
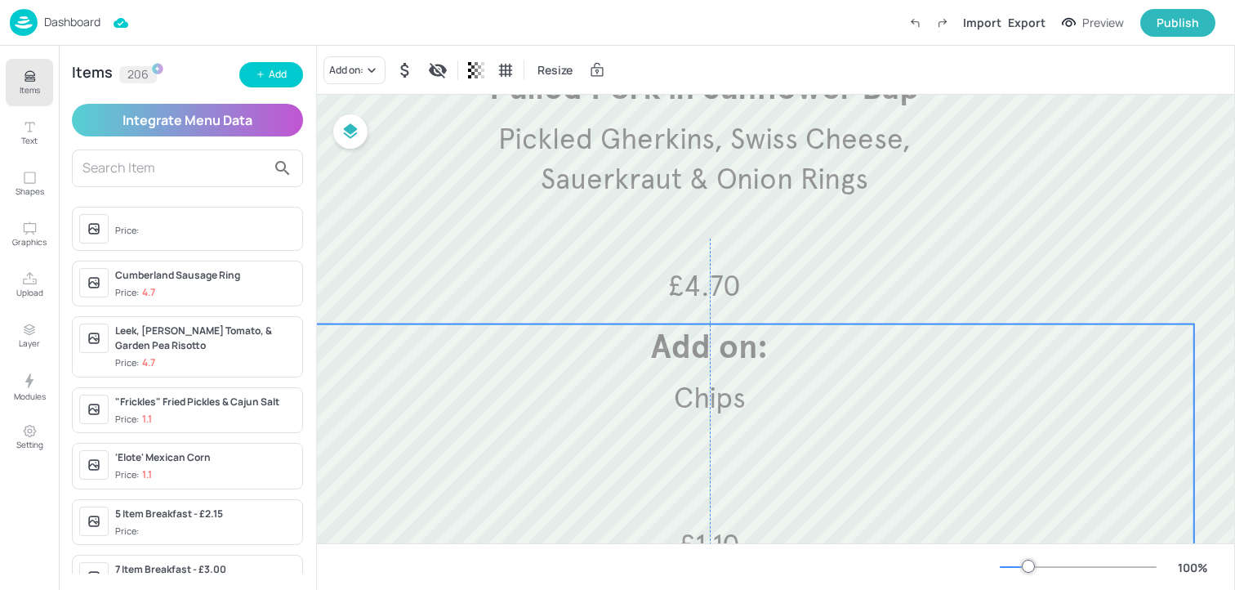
drag, startPoint x: 669, startPoint y: 395, endPoint x: 669, endPoint y: 422, distance: 27.0
click at [669, 422] on div "Add on: Chips £1.10" at bounding box center [709, 444] width 969 height 241
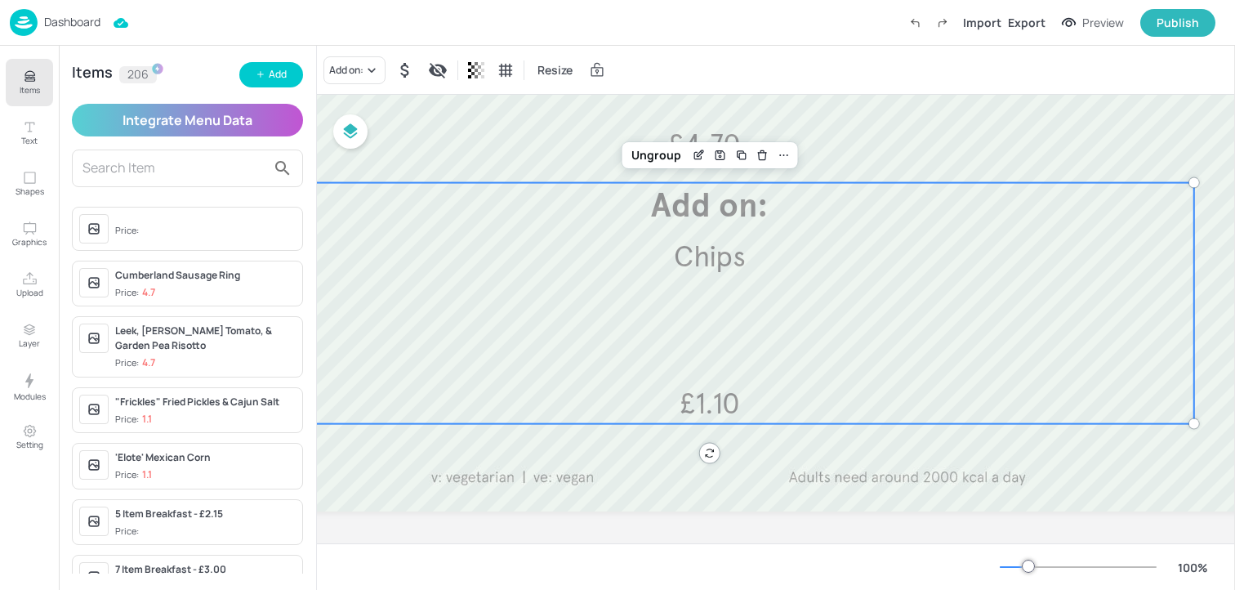
scroll to position [524, 195]
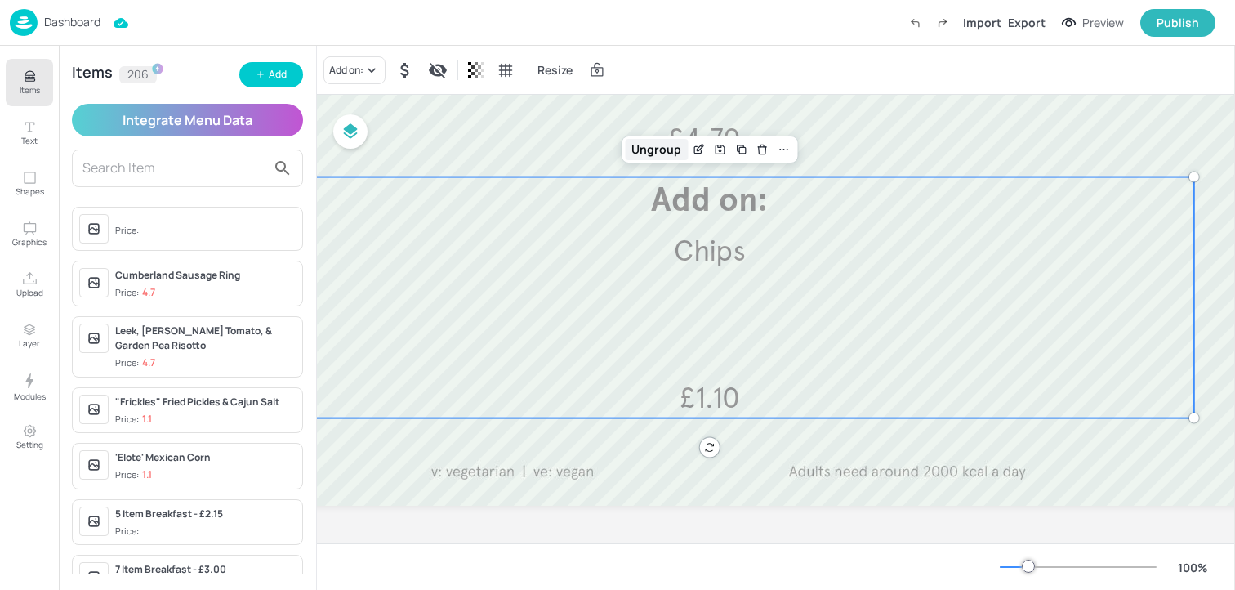
click at [671, 147] on div "Ungroup" at bounding box center [656, 149] width 63 height 21
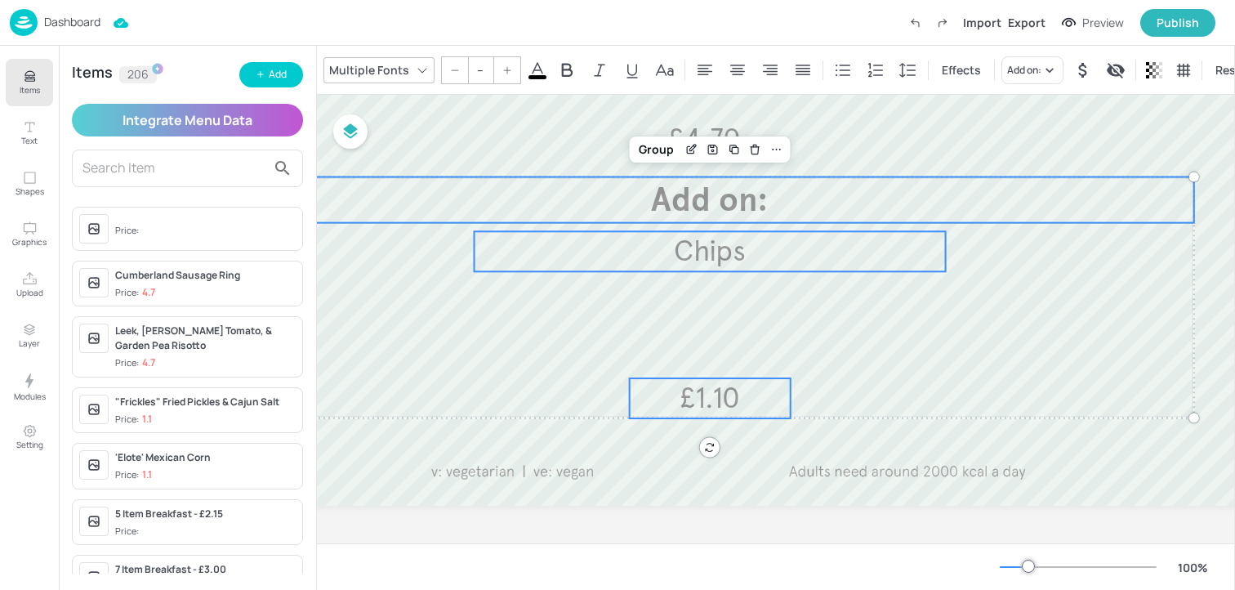
click at [709, 407] on span "£1.10" at bounding box center [710, 398] width 60 height 36
click at [758, 350] on div at bounding box center [704, 64] width 1074 height 882
click at [730, 409] on span "£1.10" at bounding box center [710, 399] width 60 height 36
type input "35"
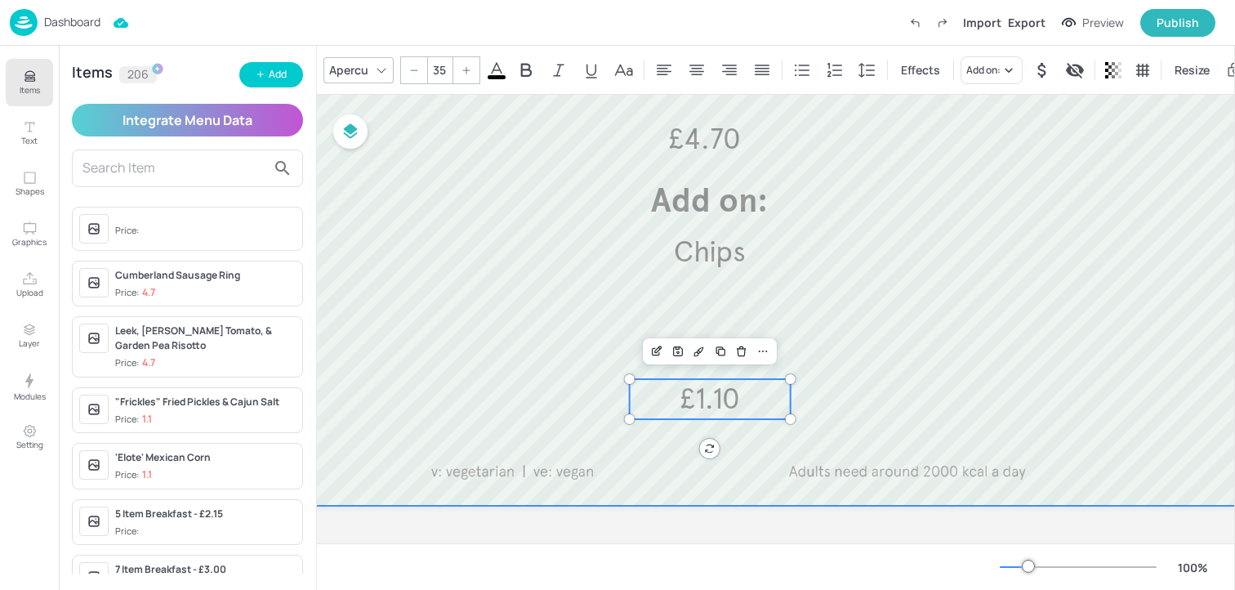
click at [753, 308] on div at bounding box center [704, 64] width 1074 height 882
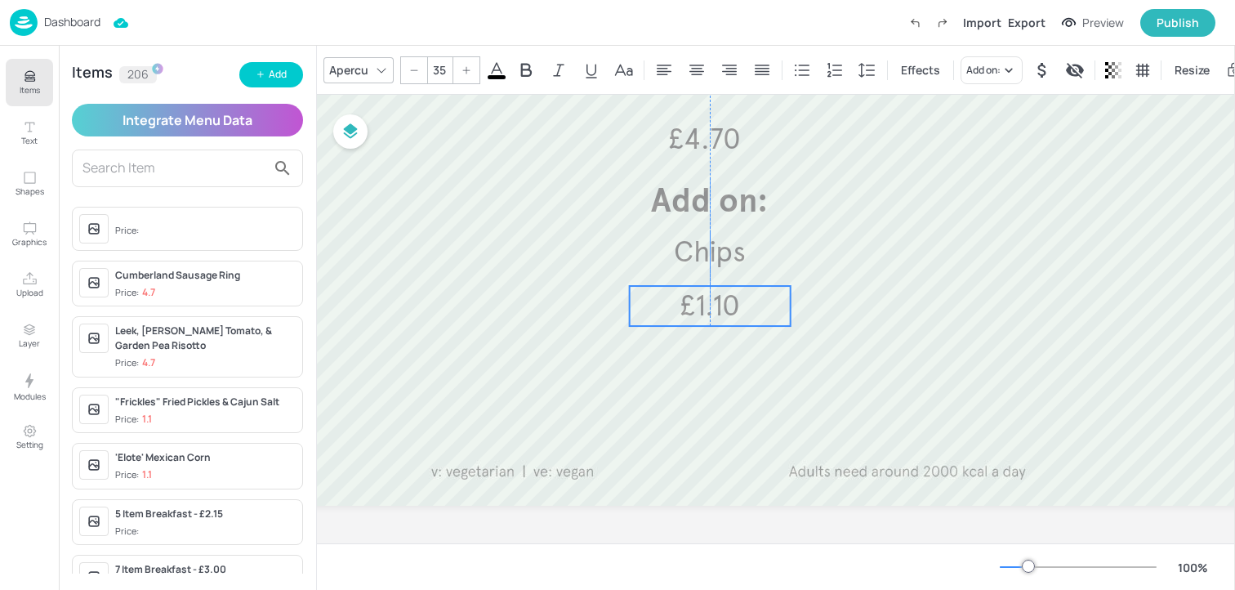
drag, startPoint x: 739, startPoint y: 399, endPoint x: 739, endPoint y: 306, distance: 93.1
click at [739, 306] on span "£1.10" at bounding box center [710, 306] width 60 height 36
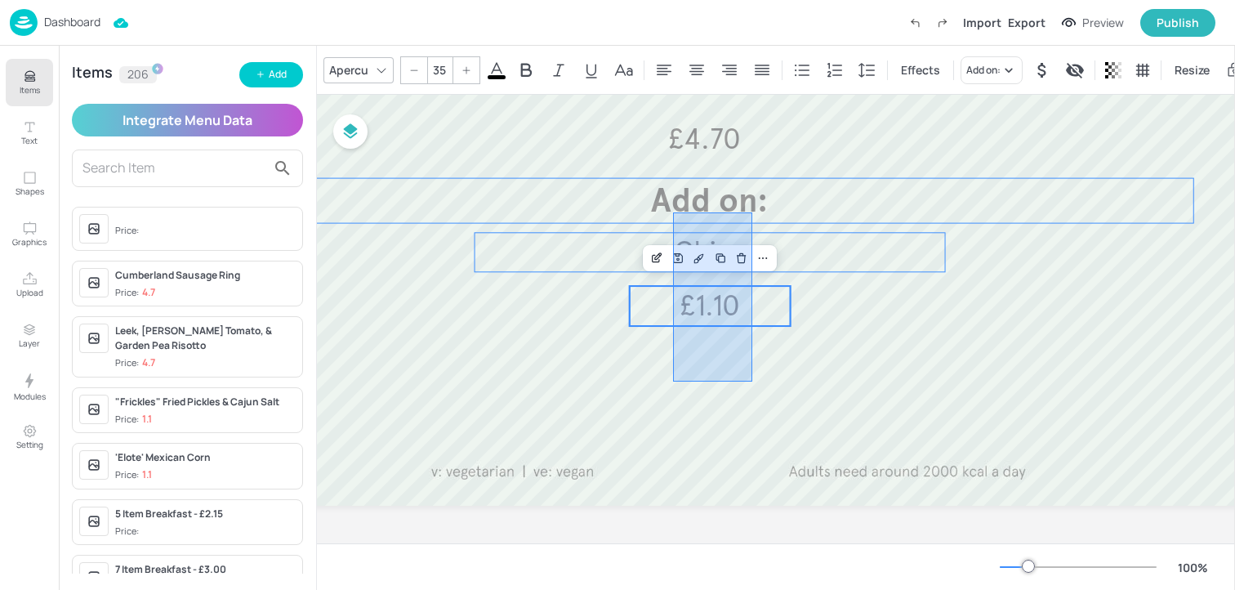
drag, startPoint x: 752, startPoint y: 382, endPoint x: 668, endPoint y: 203, distance: 197.0
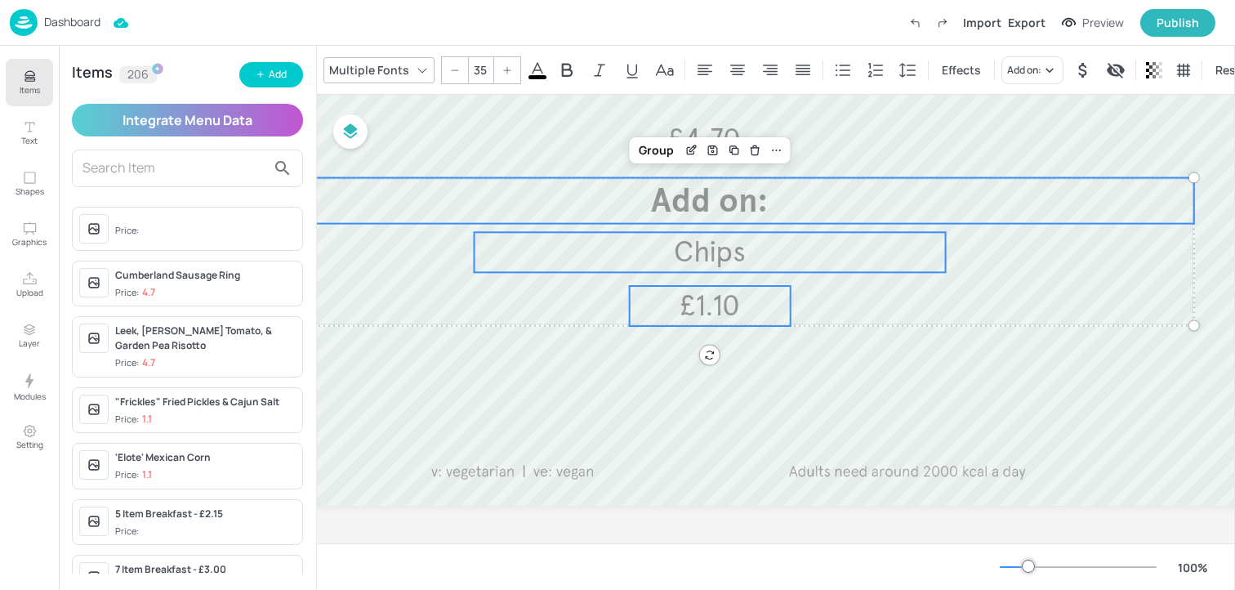
type input "--"
click at [661, 158] on div "Group" at bounding box center [656, 150] width 48 height 21
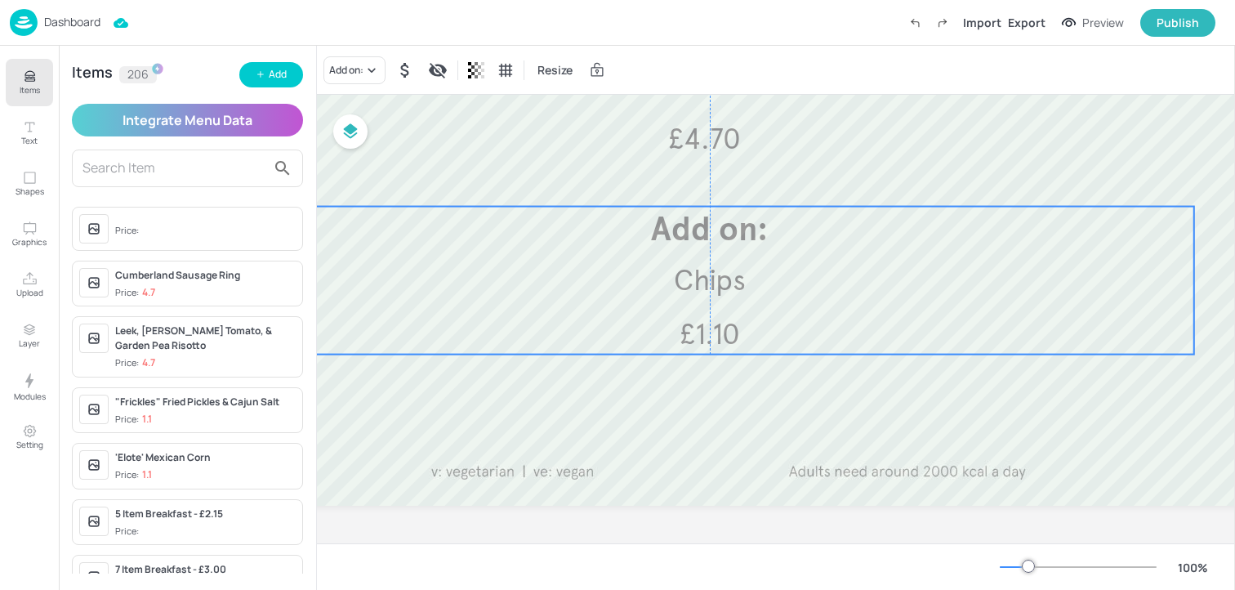
drag, startPoint x: 668, startPoint y: 205, endPoint x: 668, endPoint y: 232, distance: 27.0
click at [668, 232] on span "Add on:" at bounding box center [710, 229] width 118 height 40
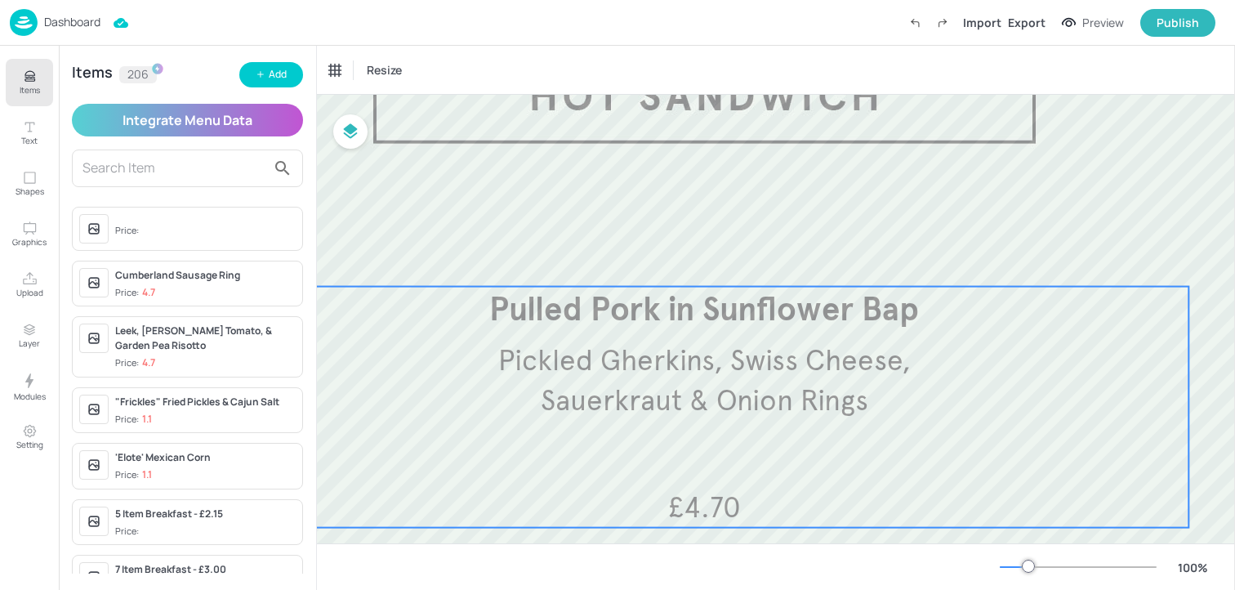
scroll to position [141, 195]
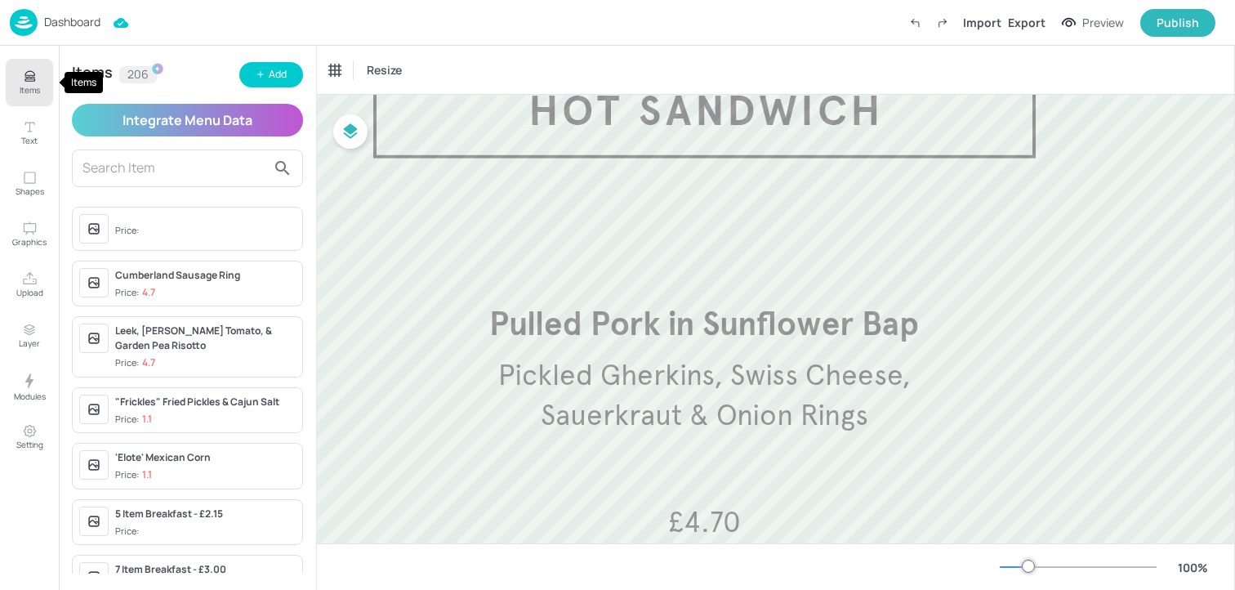
click at [28, 92] on p "Items" at bounding box center [30, 89] width 20 height 11
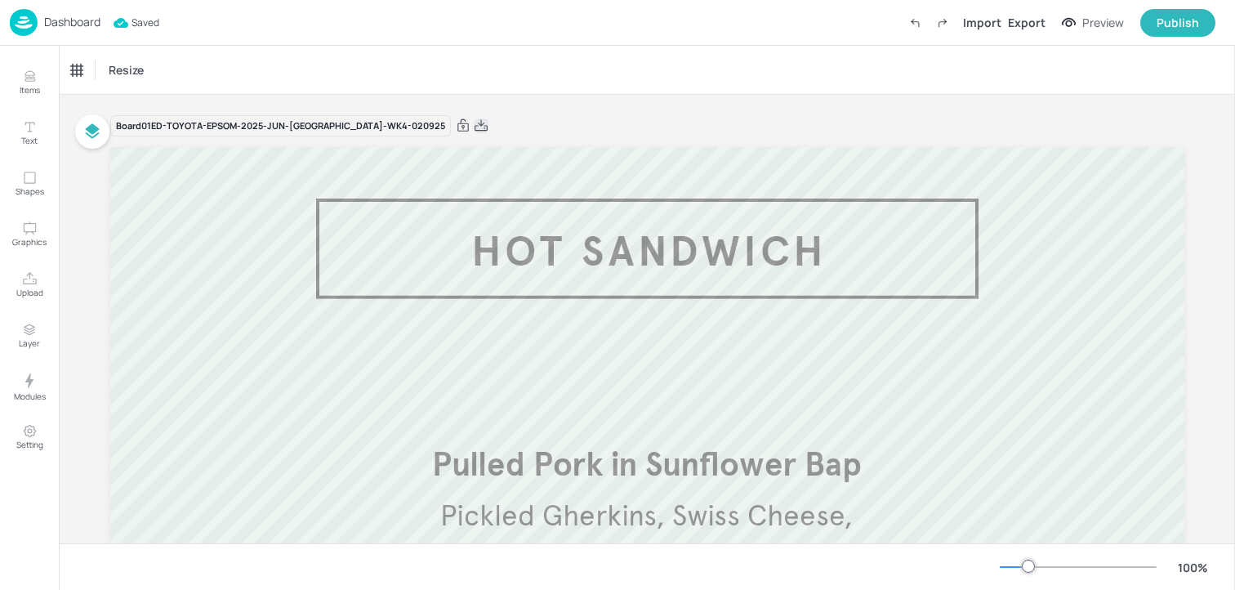
click at [474, 124] on icon at bounding box center [481, 126] width 15 height 16
click at [81, 31] on div "Dashboard" at bounding box center [55, 22] width 91 height 27
